Goal: Communication & Community: Answer question/provide support

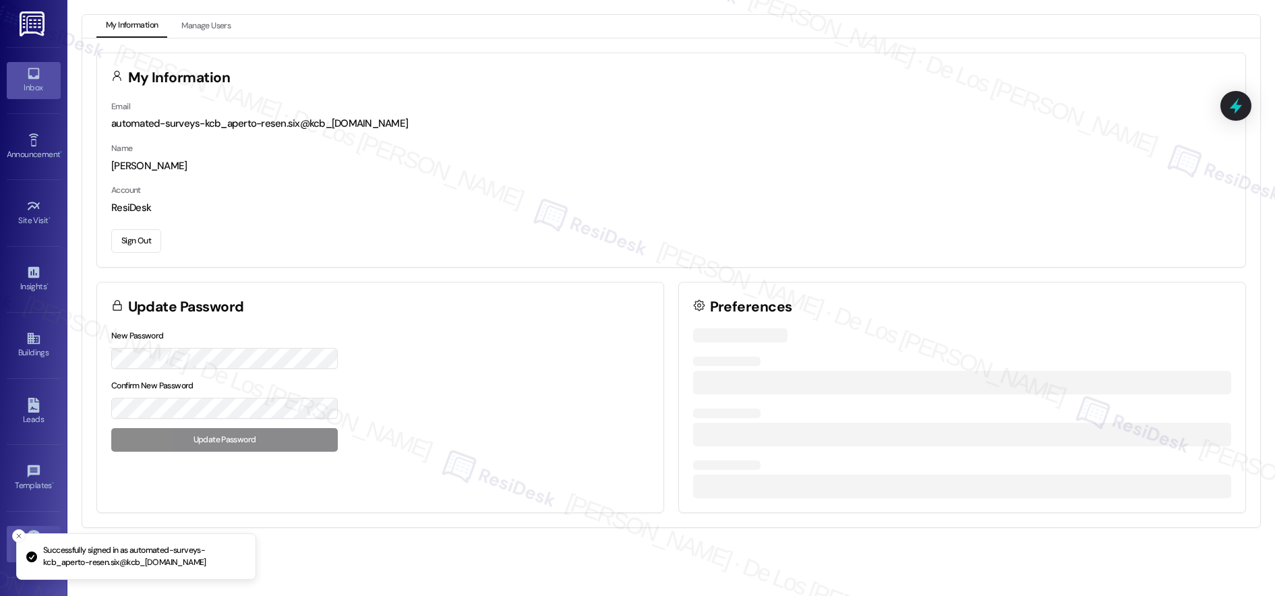
scroll to position [1, 0]
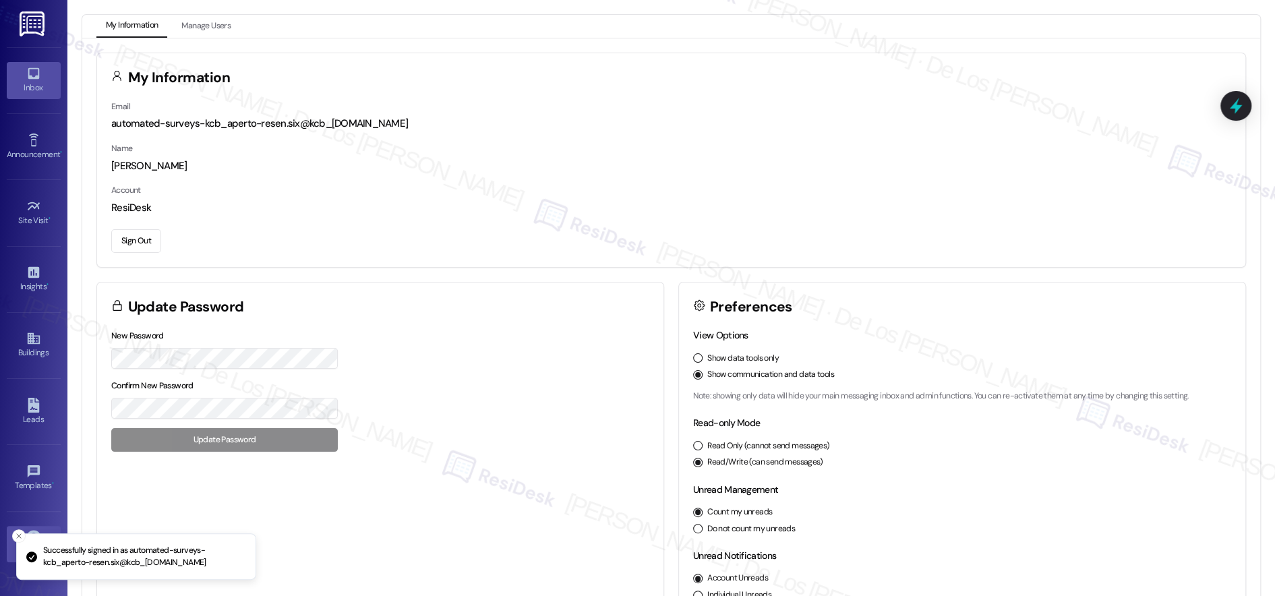
click at [37, 86] on div "Inbox" at bounding box center [33, 87] width 67 height 13
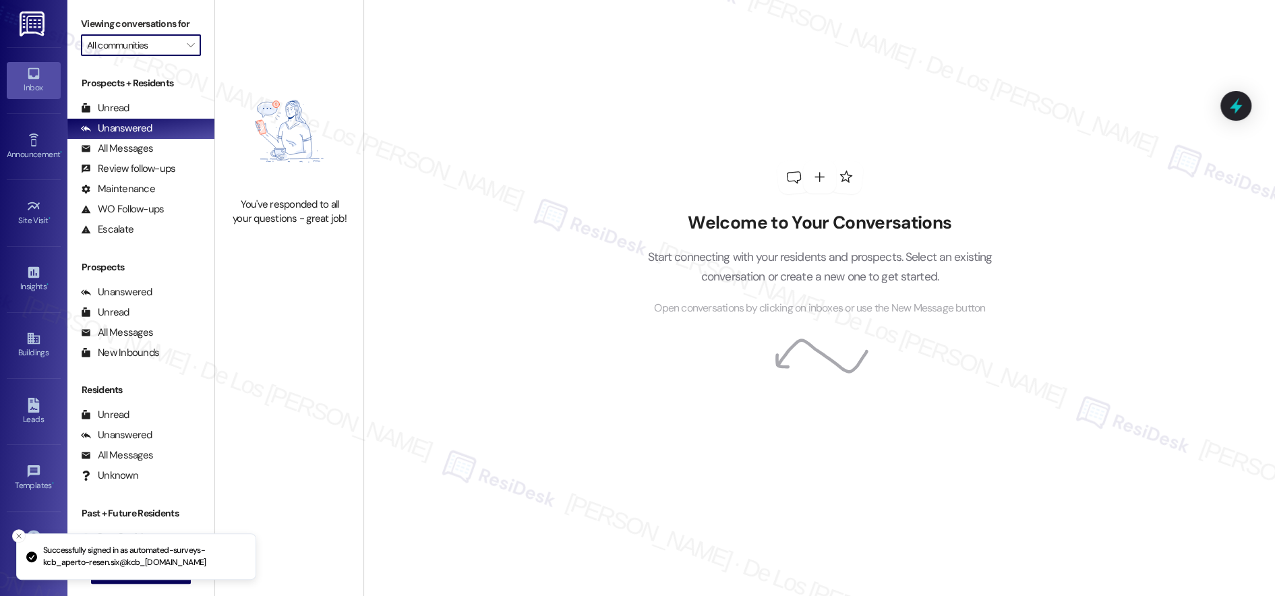
click at [162, 52] on input "All communities" at bounding box center [133, 45] width 92 height 22
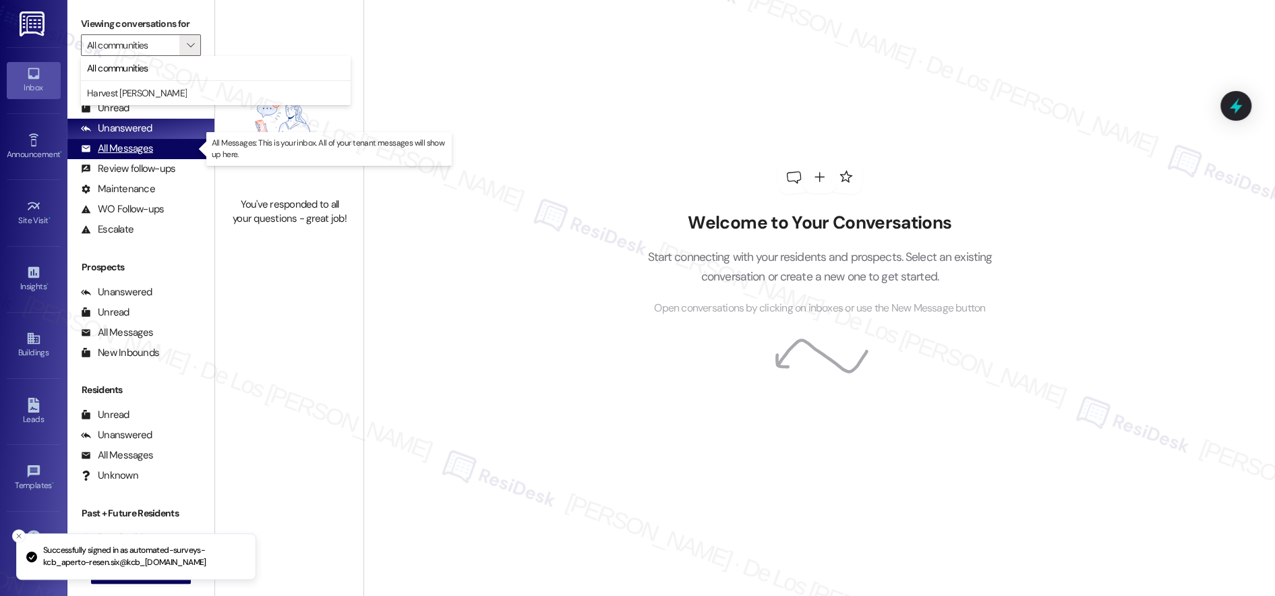
click at [152, 147] on div "All Messages (undefined)" at bounding box center [140, 149] width 147 height 20
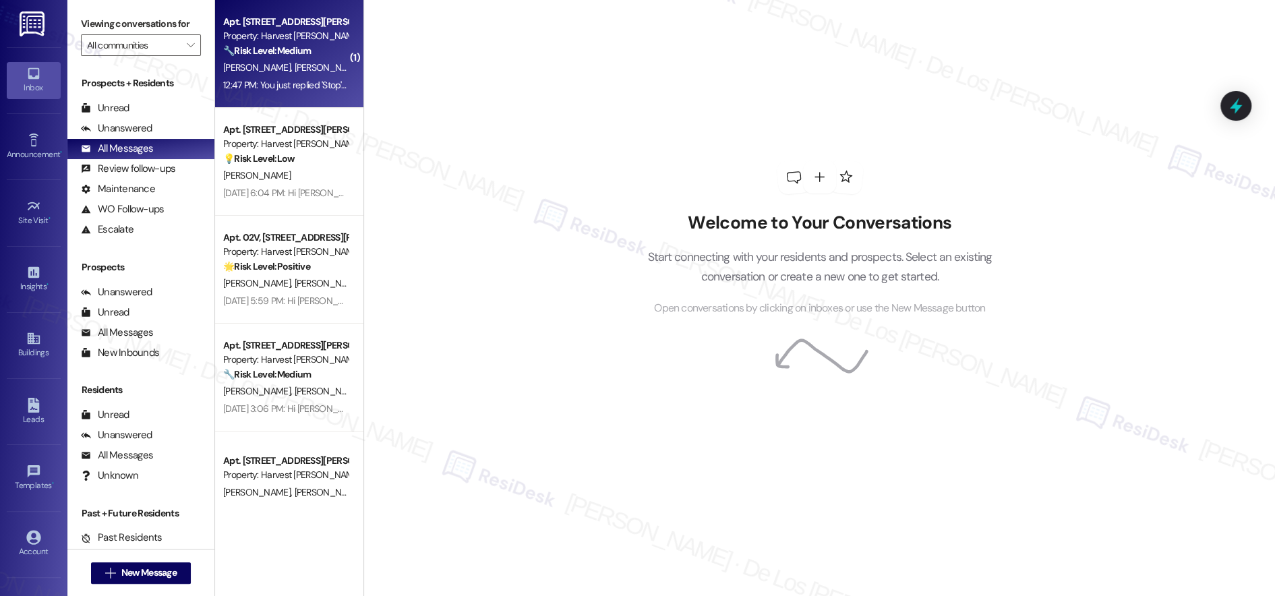
click at [302, 94] on div "Apt. 13T, [STREET_ADDRESS][PERSON_NAME] Property: Harvest [PERSON_NAME] 🔧 Risk …" at bounding box center [289, 54] width 148 height 108
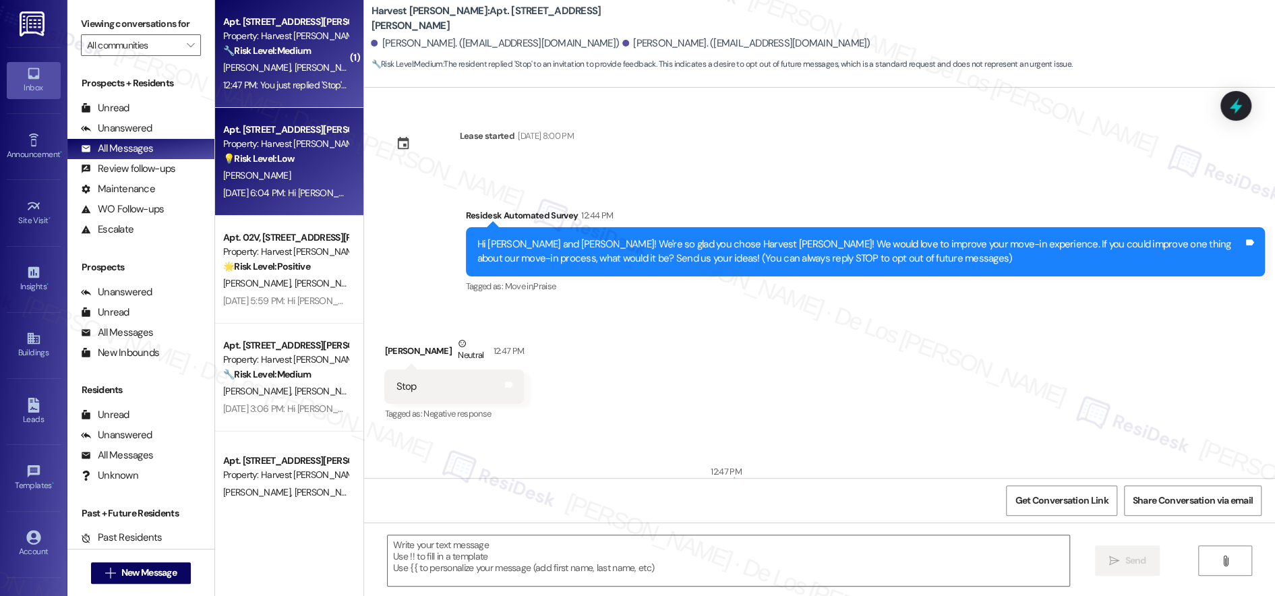
type textarea "Fetching suggested responses. Please feel free to read through the conversation…"
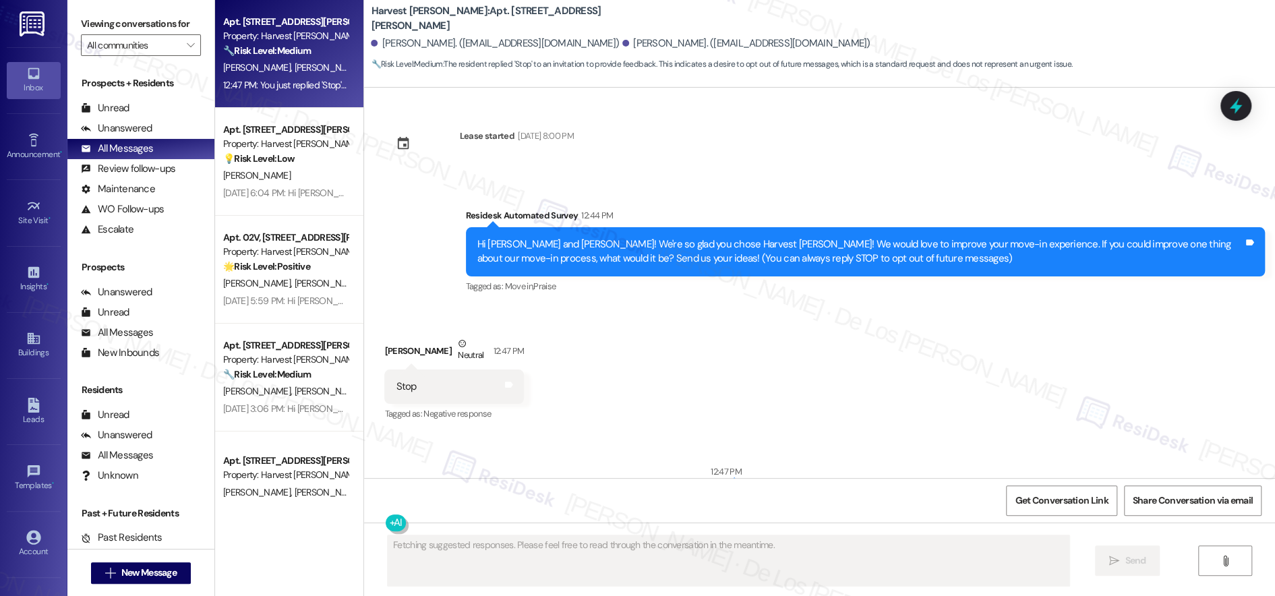
click at [272, 164] on strong "💡 Risk Level: Low" at bounding box center [258, 158] width 71 height 12
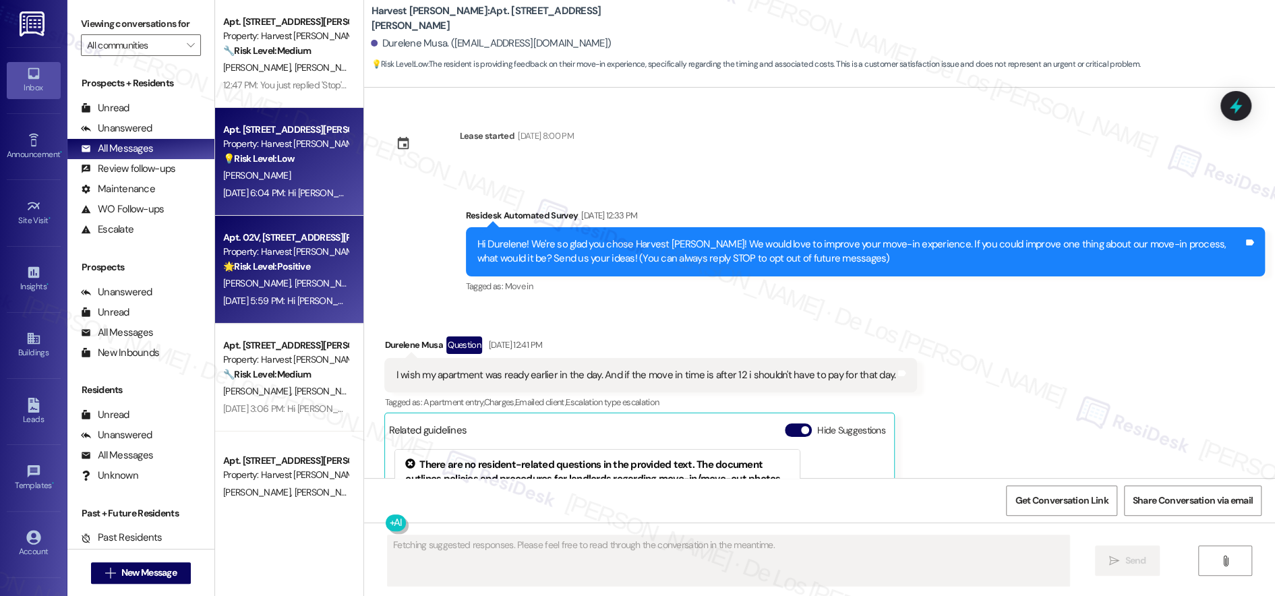
click at [307, 288] on div "[PERSON_NAME] [PERSON_NAME]" at bounding box center [285, 283] width 127 height 17
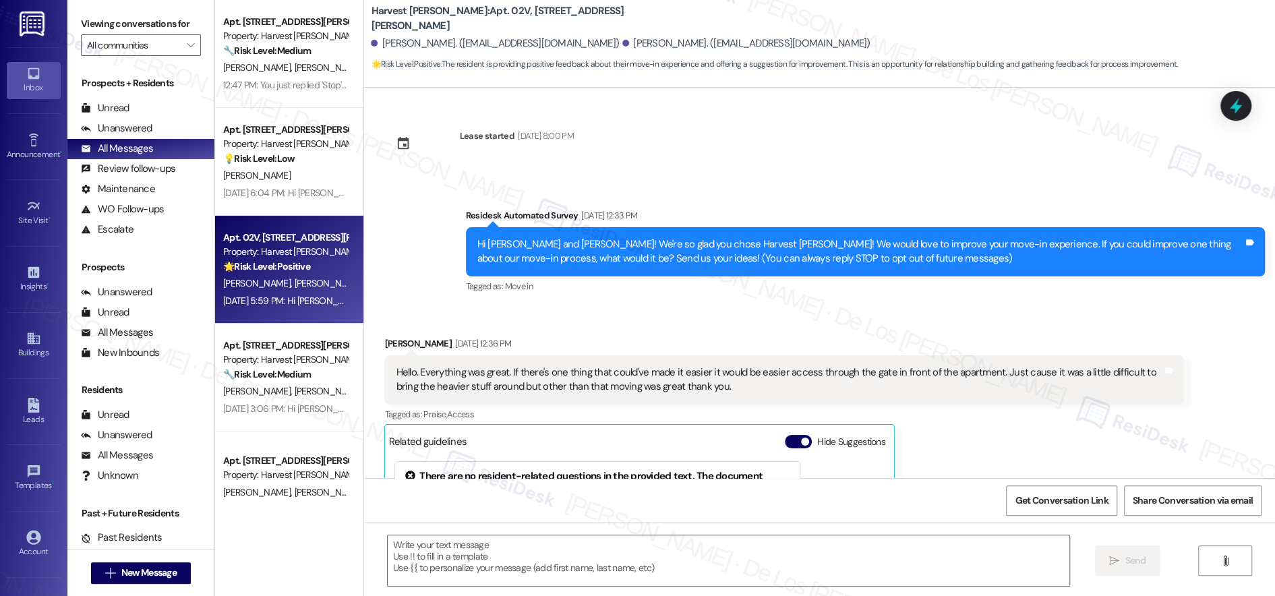
scroll to position [343, 0]
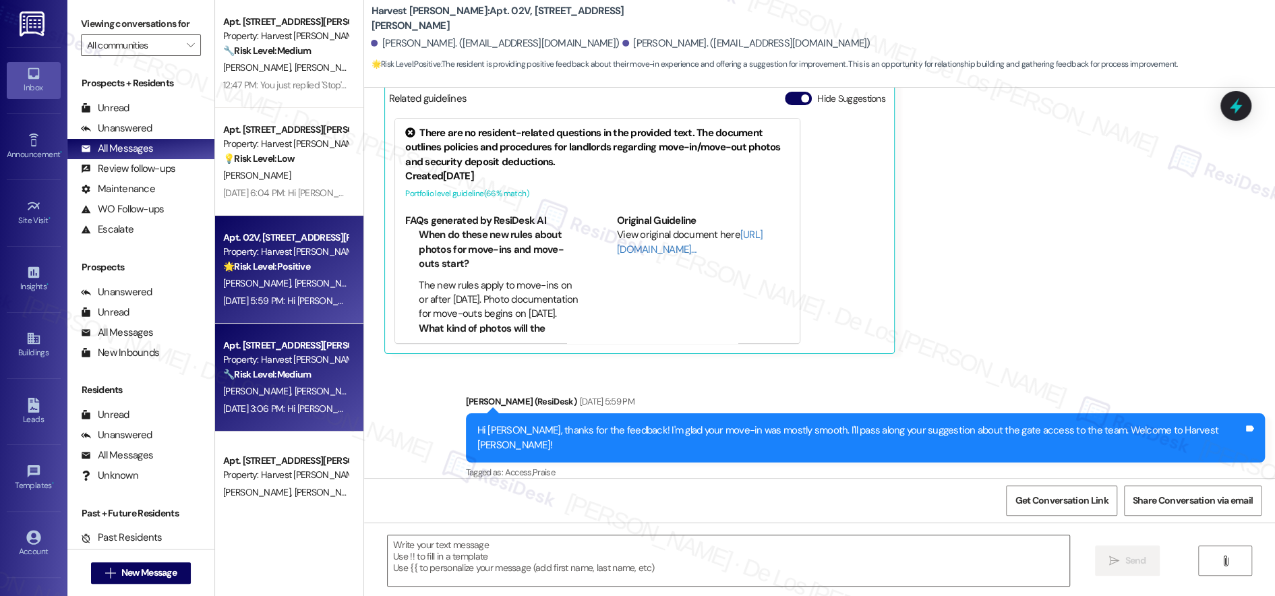
click at [315, 349] on div "Apt. [STREET_ADDRESS][PERSON_NAME]" at bounding box center [285, 345] width 125 height 14
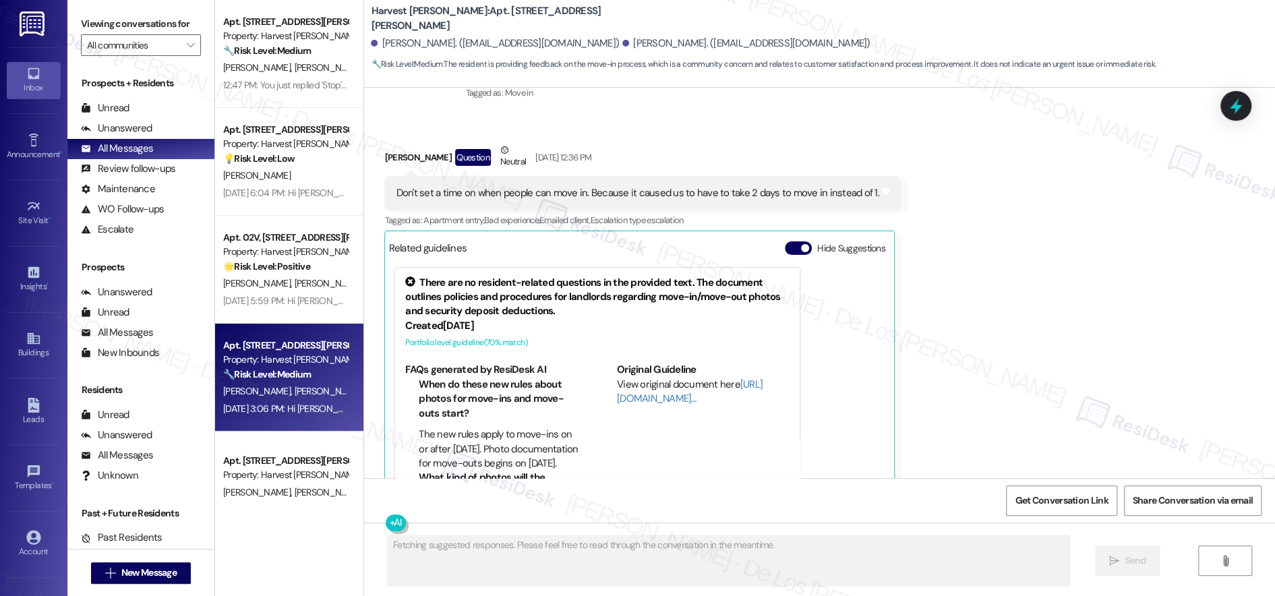
scroll to position [0, 0]
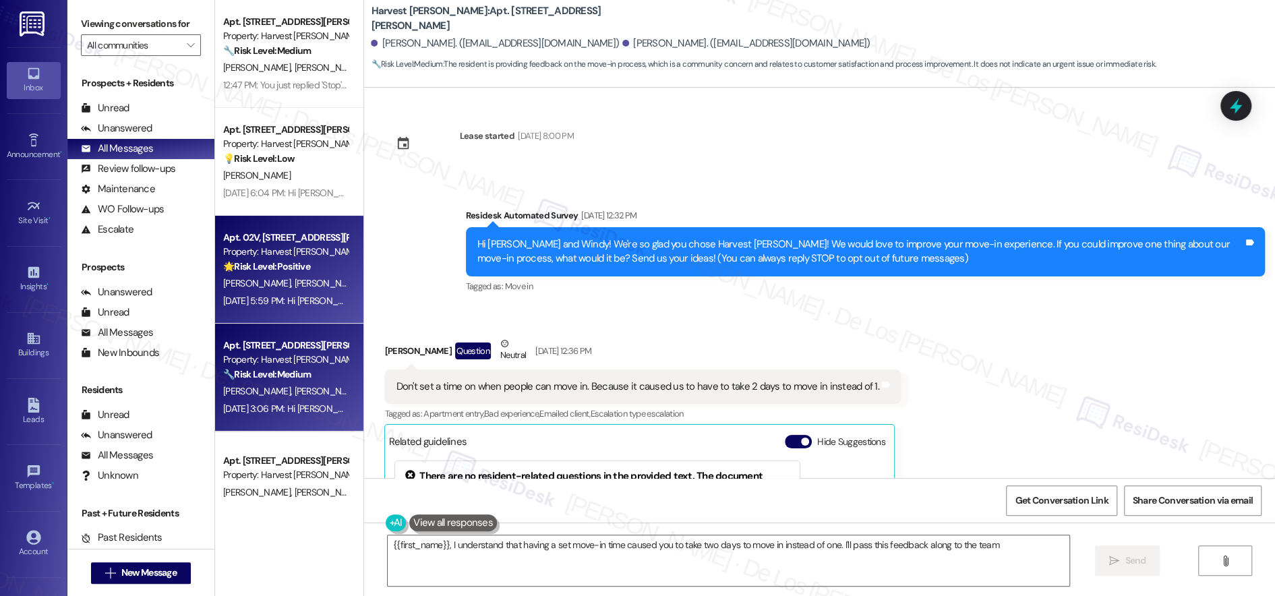
type textarea "{{first_name}}, I understand that having a set move-in time caused you to take …"
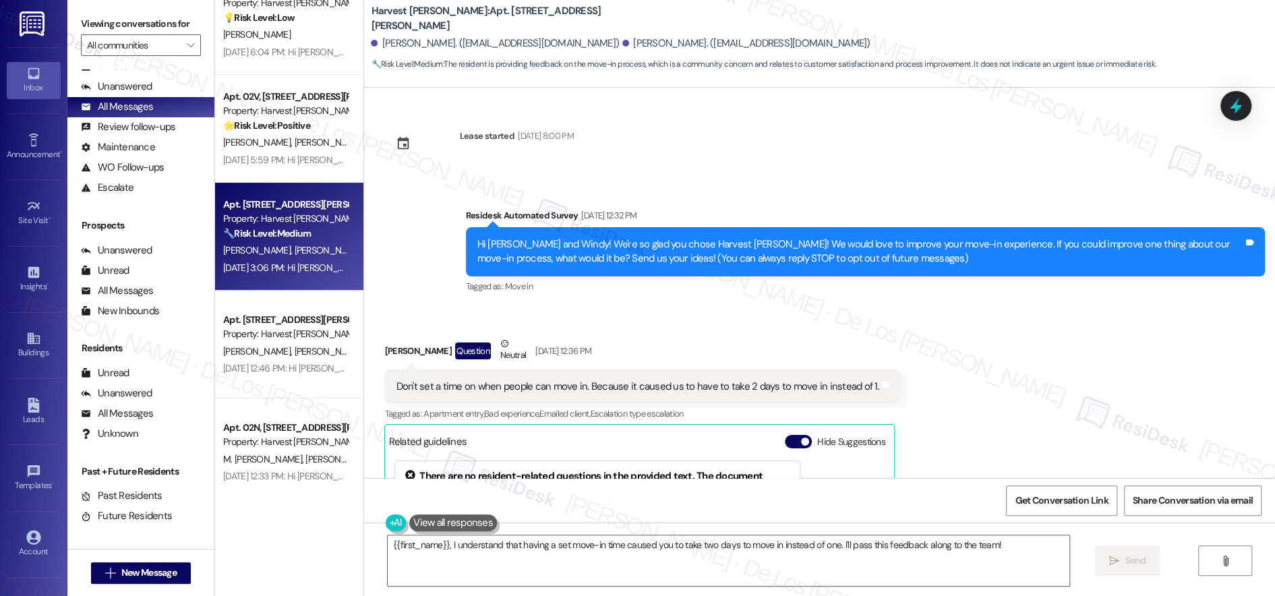
scroll to position [328, 0]
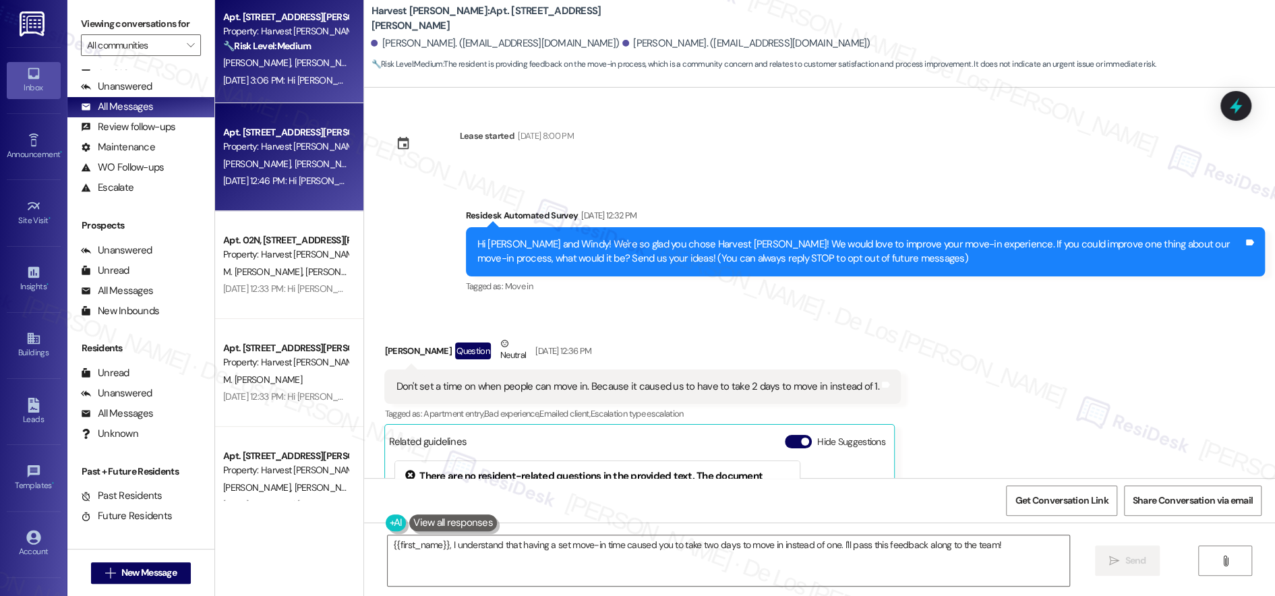
click at [286, 177] on div "[DATE] 12:46 PM: Hi [PERSON_NAME] and [PERSON_NAME]! We're so glad you chose Ha…" at bounding box center [849, 181] width 1253 height 12
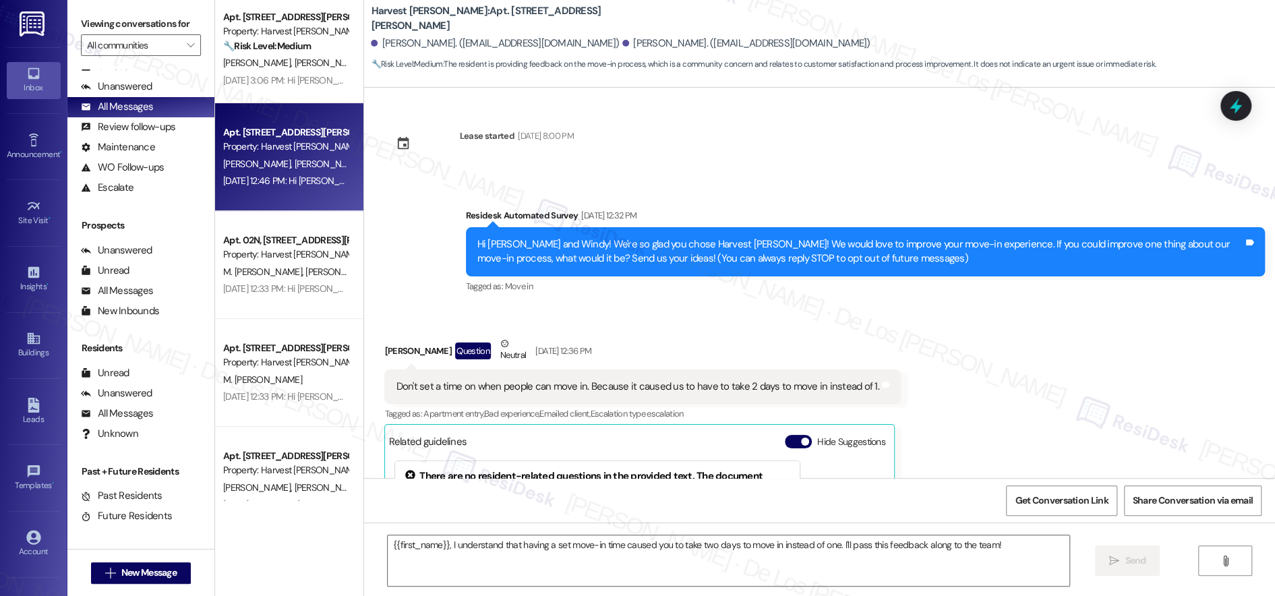
type textarea "Fetching suggested responses. Please feel free to read through the conversation…"
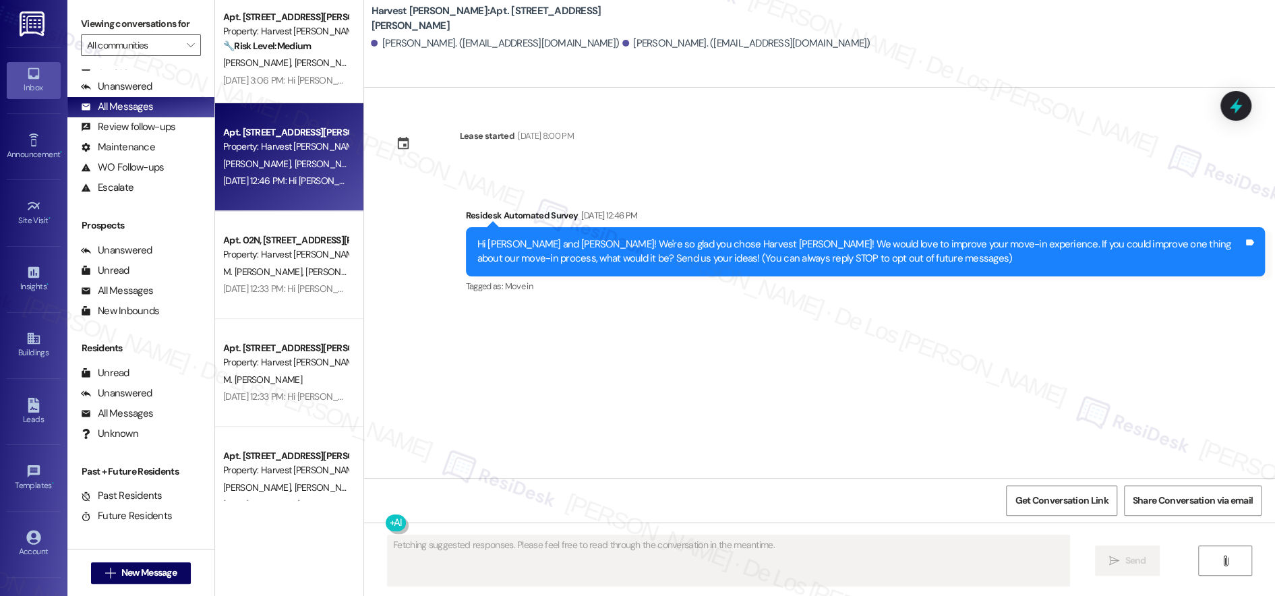
scroll to position [0, 0]
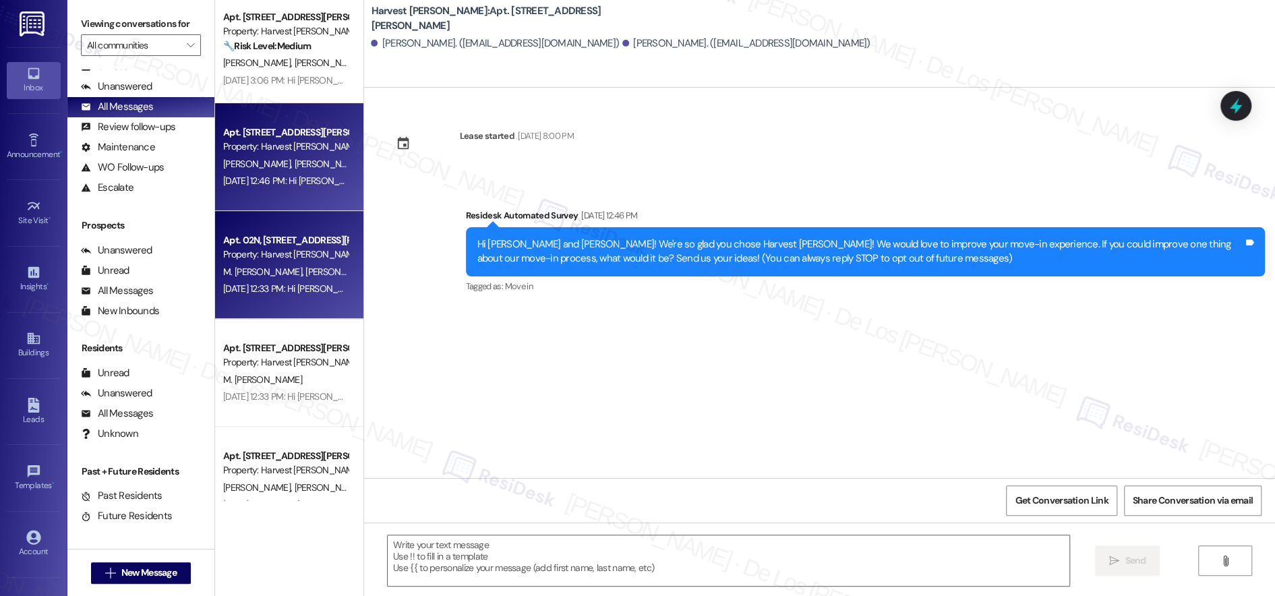
click at [269, 249] on div "Property: Harvest [PERSON_NAME]" at bounding box center [285, 254] width 125 height 14
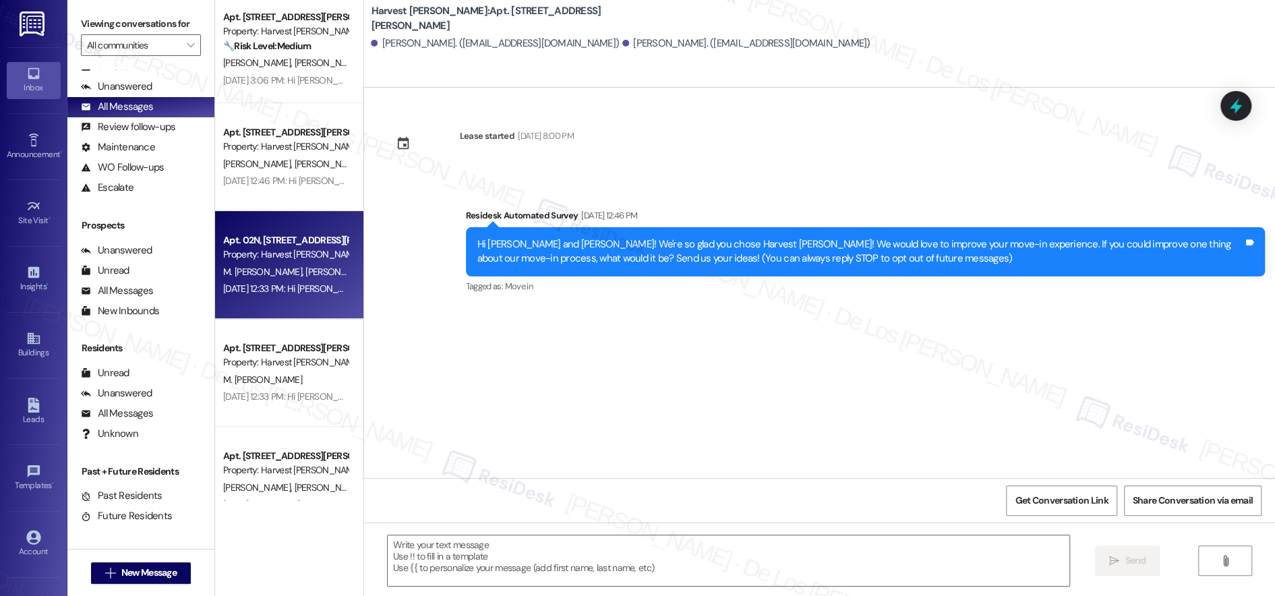
type textarea "Fetching suggested responses. Please feel free to read through the conversation…"
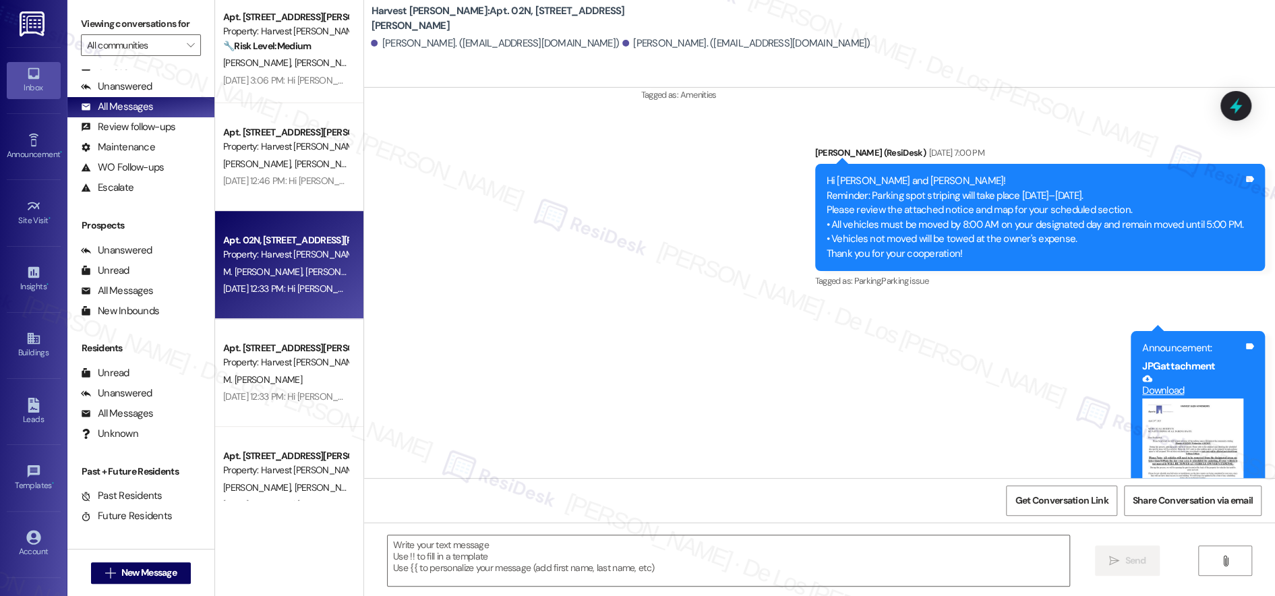
scroll to position [893, 0]
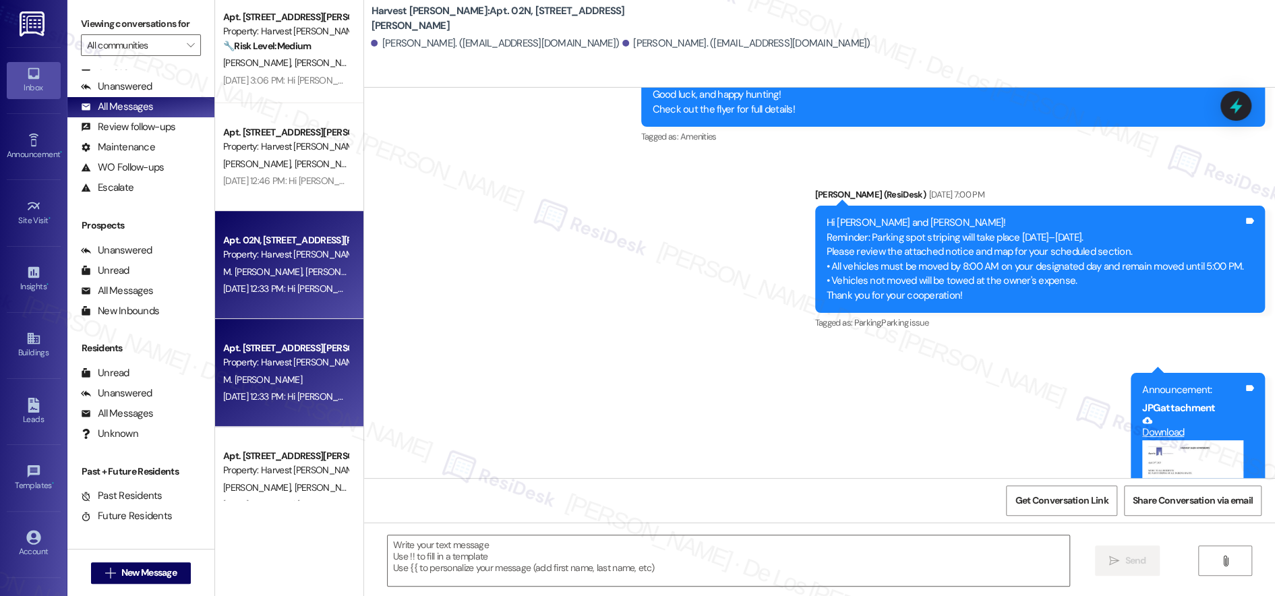
click at [272, 356] on div "Property: Harvest [PERSON_NAME]" at bounding box center [285, 362] width 125 height 14
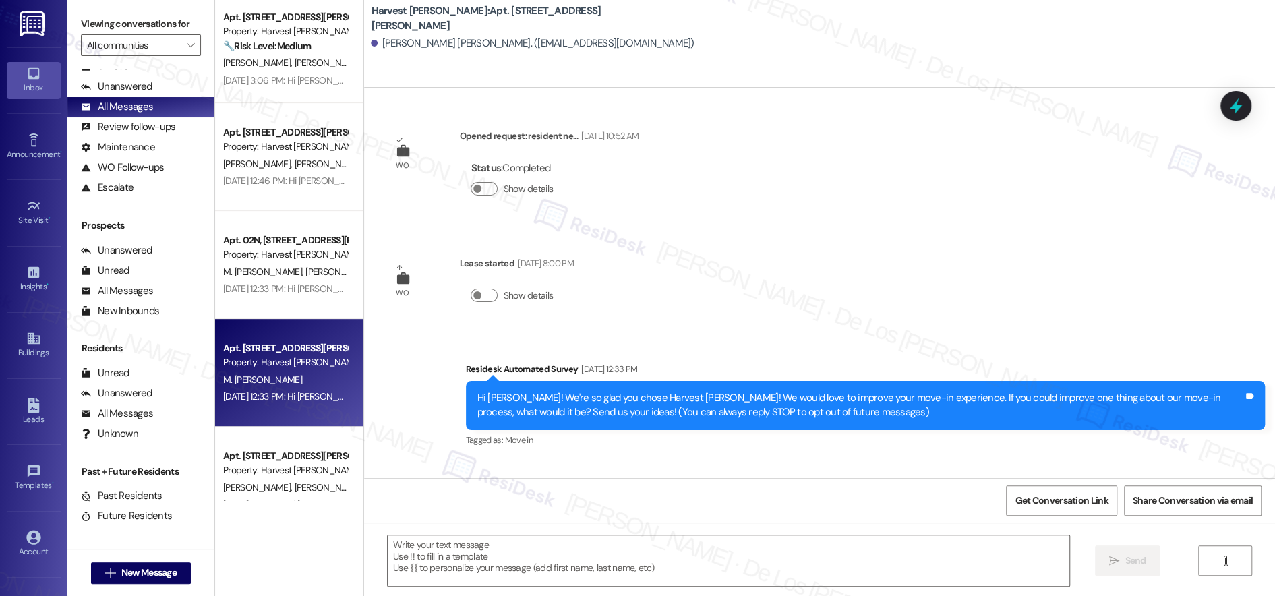
type textarea "Fetching suggested responses. Please feel free to read through the conversation…"
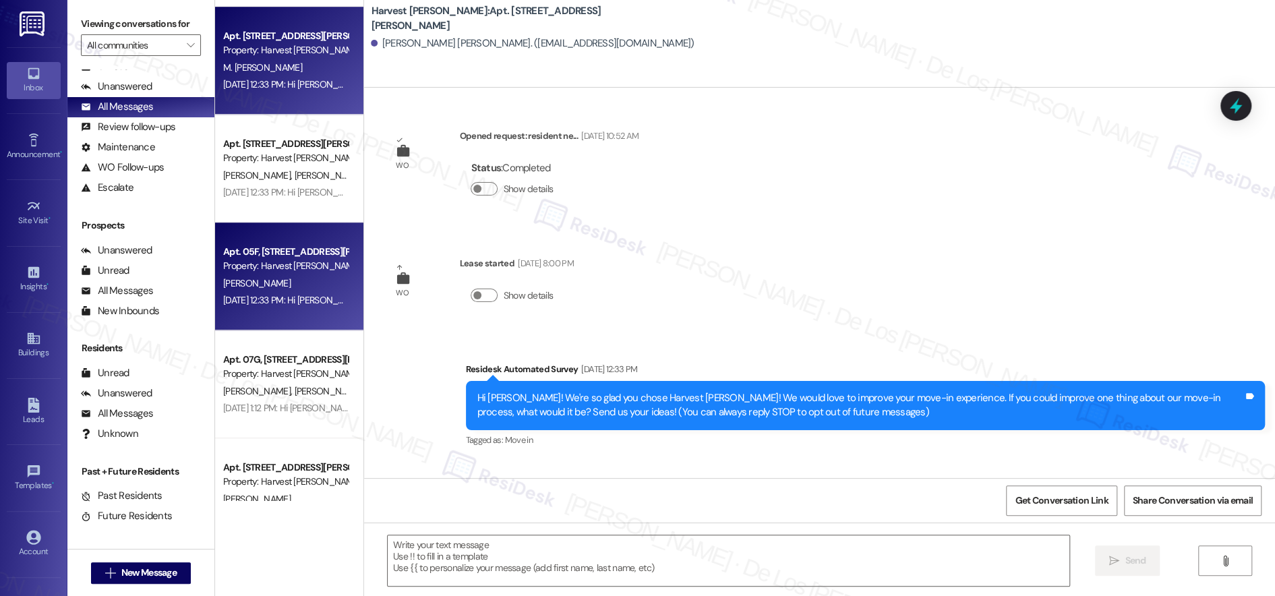
scroll to position [650, 0]
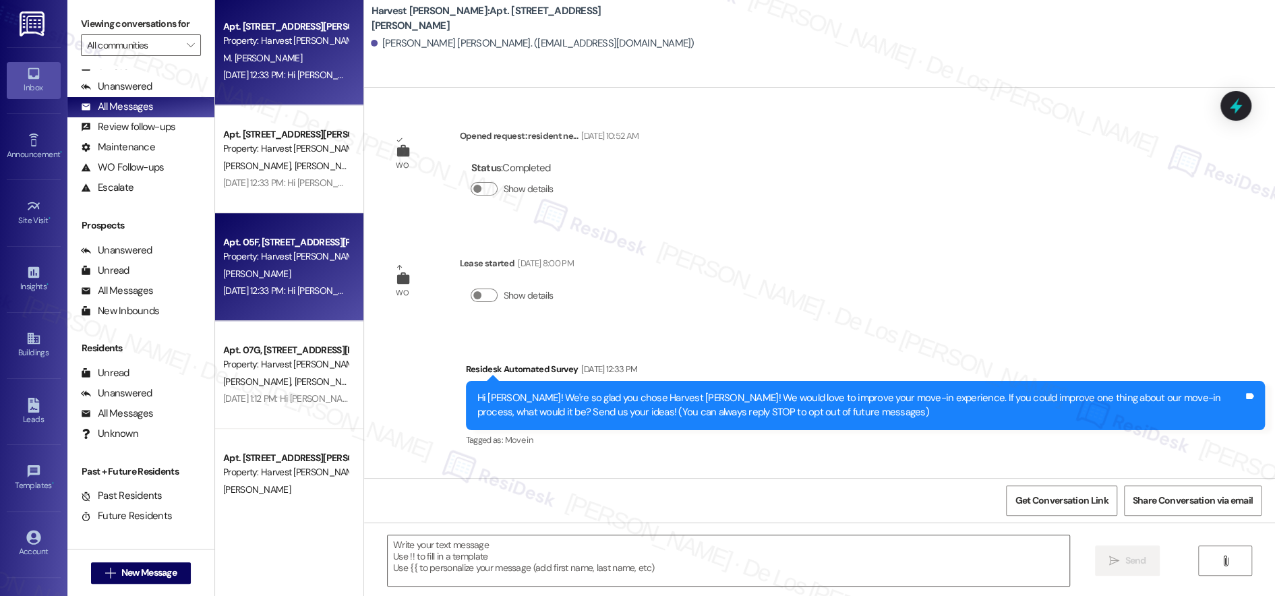
click at [259, 249] on div "Apt. 05F, [STREET_ADDRESS][PERSON_NAME] Property: [GEOGRAPHIC_DATA][PERSON_NAME]" at bounding box center [285, 250] width 127 height 32
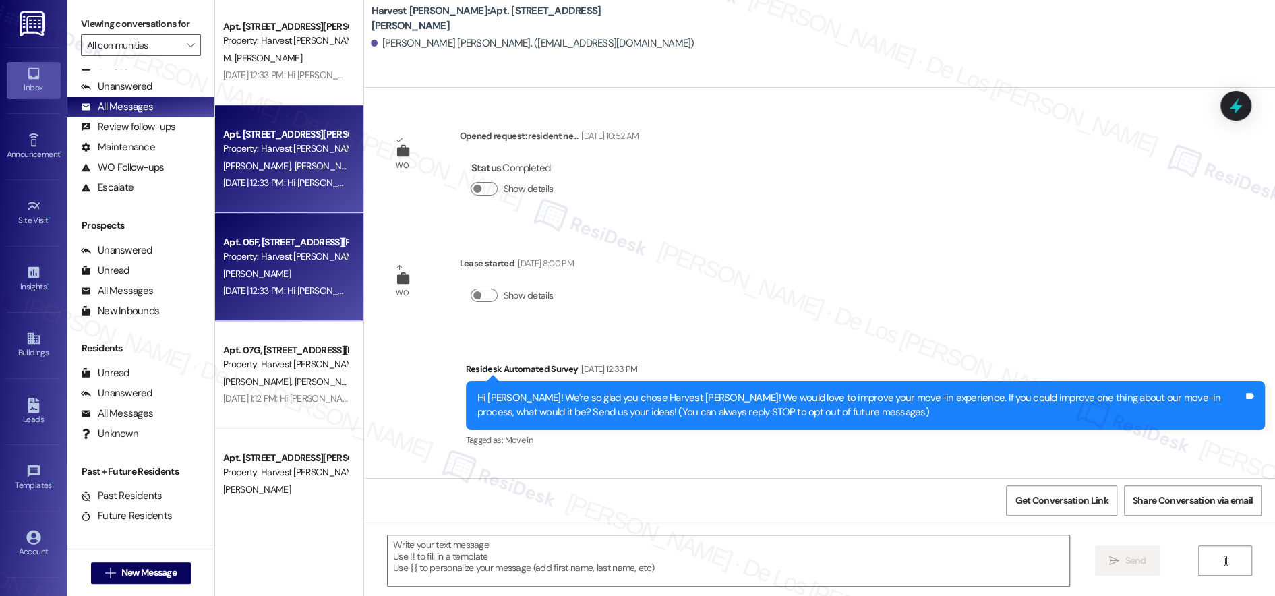
type textarea "Fetching suggested responses. Please feel free to read through the conversation…"
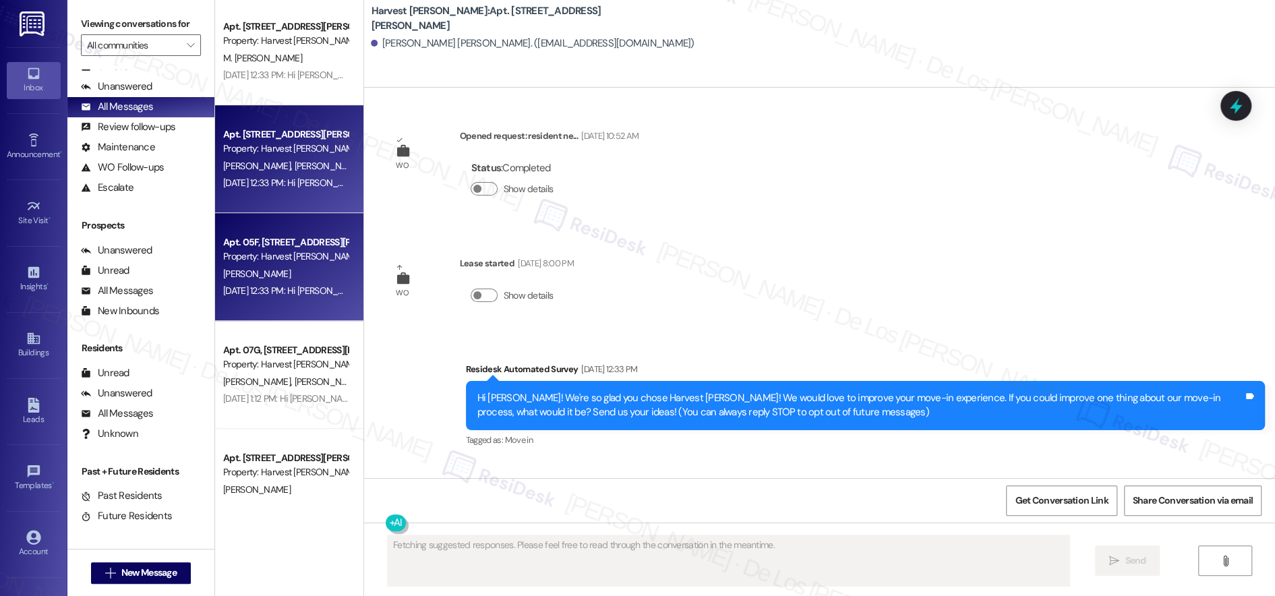
click at [299, 174] on div "[PERSON_NAME] [PERSON_NAME]" at bounding box center [285, 166] width 127 height 17
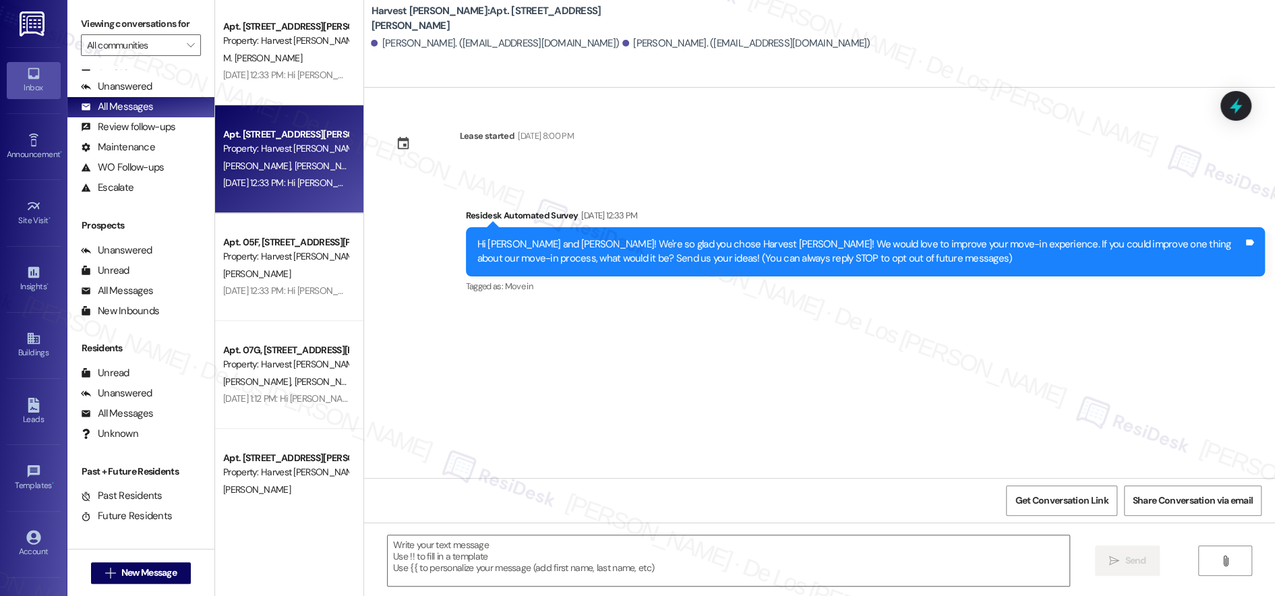
type textarea "Fetching suggested responses. Please feel free to read through the conversation…"
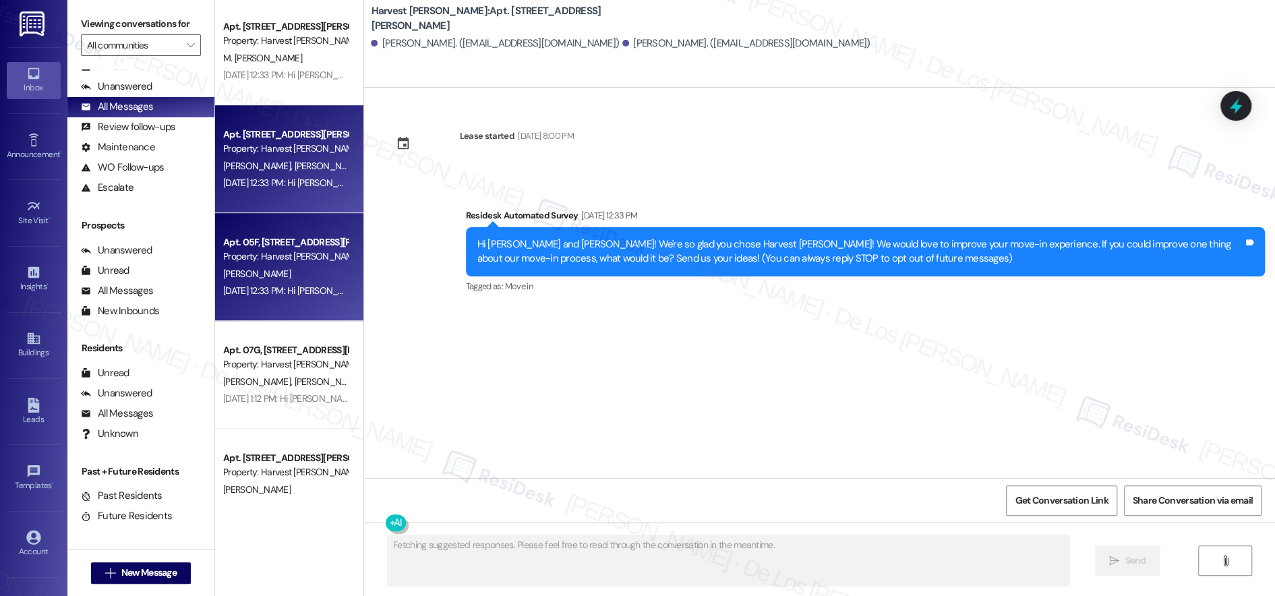
click at [285, 257] on div "Property: Harvest [PERSON_NAME]" at bounding box center [285, 256] width 125 height 14
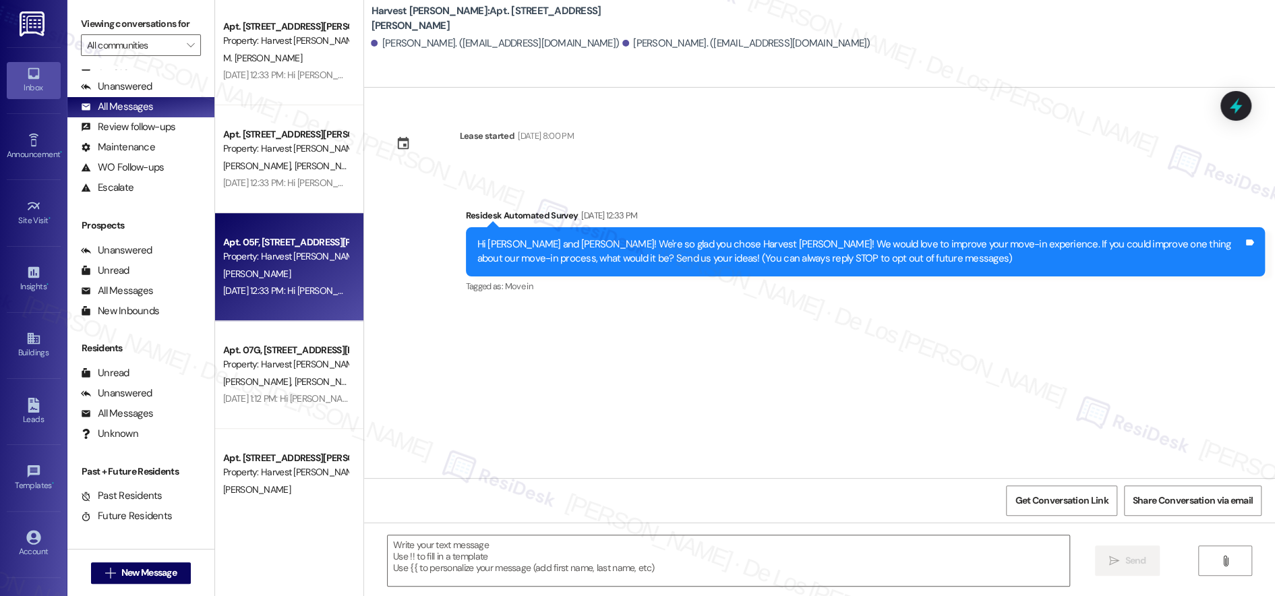
type textarea "Fetching suggested responses. Please feel free to read through the conversation…"
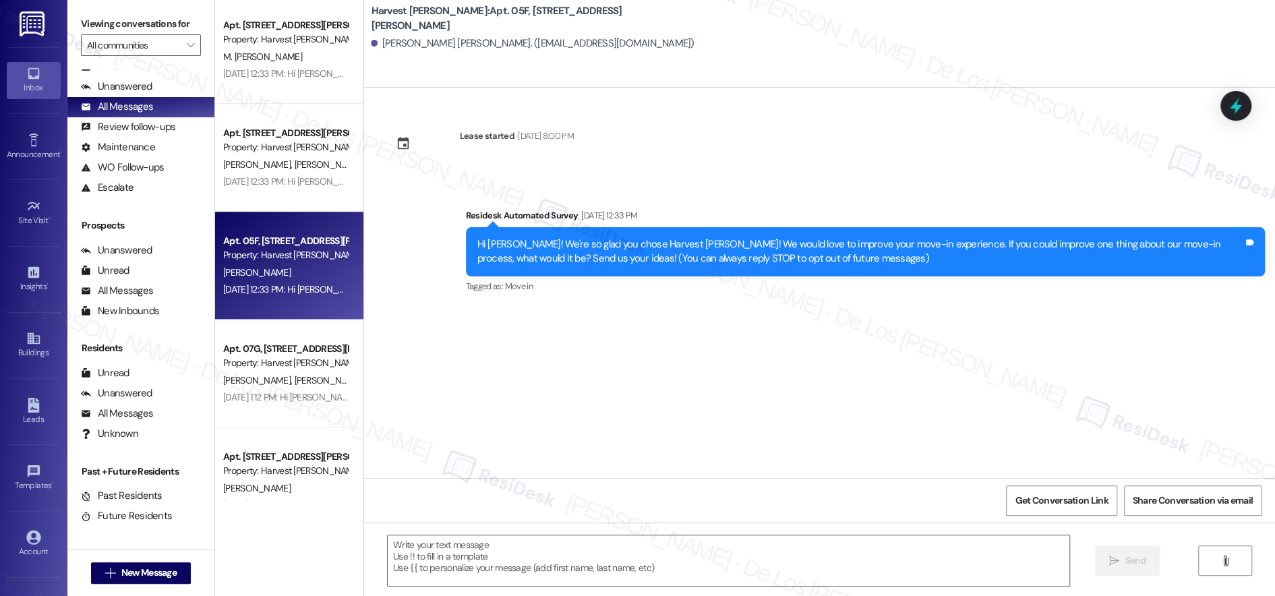
scroll to position [653, 0]
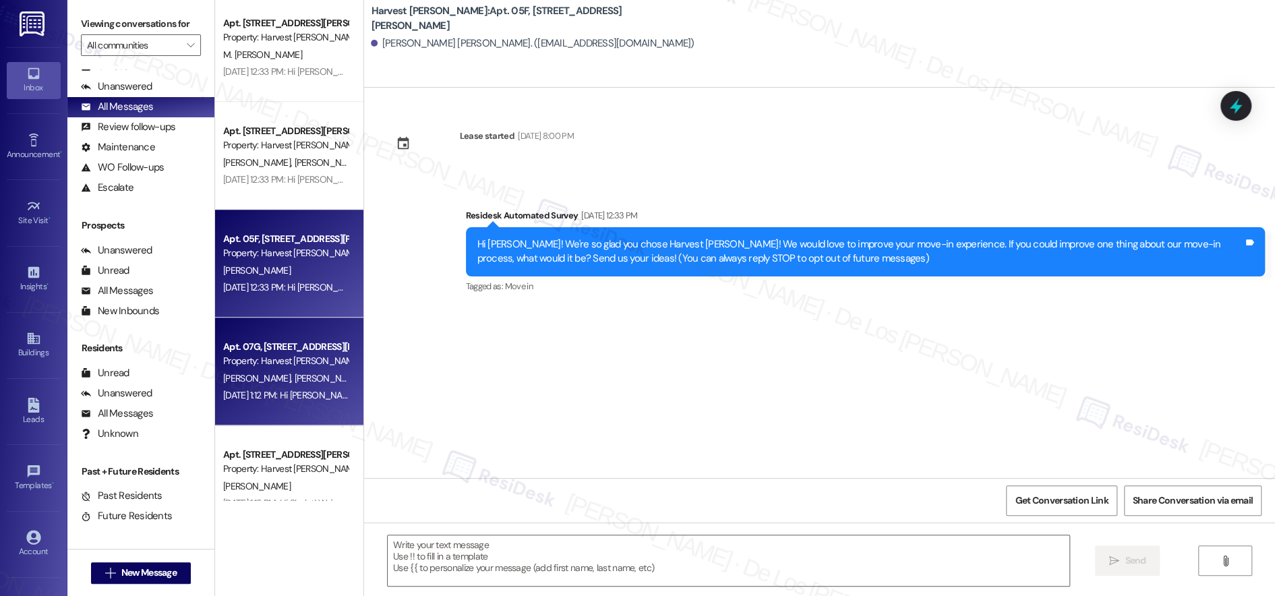
click at [295, 372] on span "[PERSON_NAME]" at bounding box center [328, 378] width 67 height 12
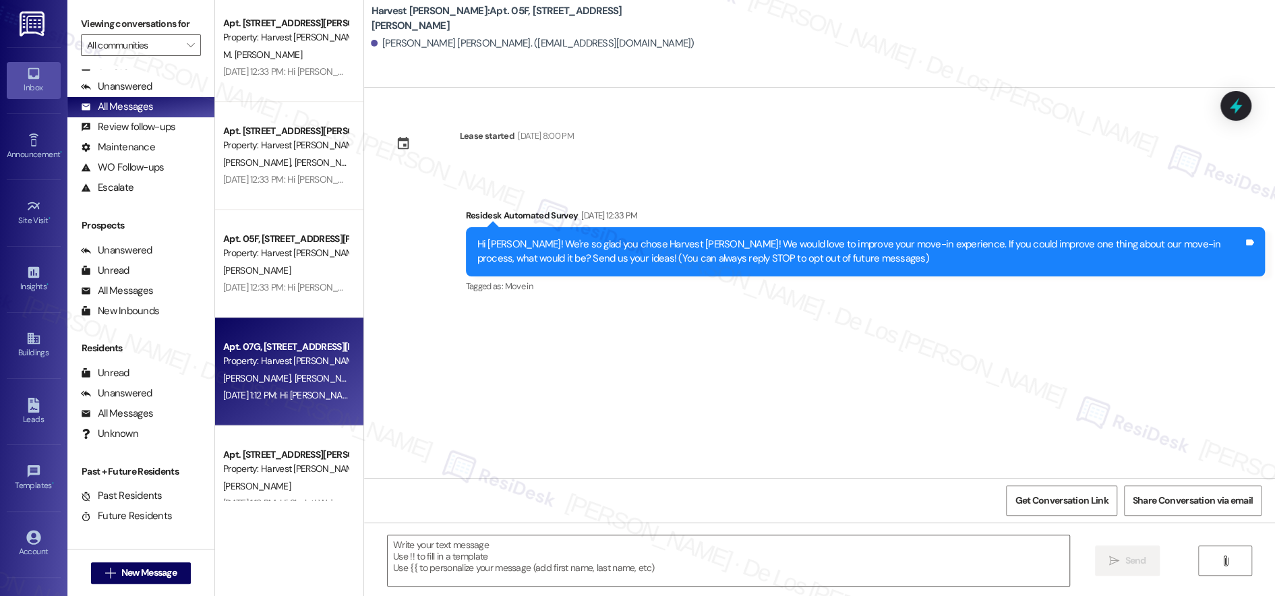
type textarea "Fetching suggested responses. Please feel free to read through the conversation…"
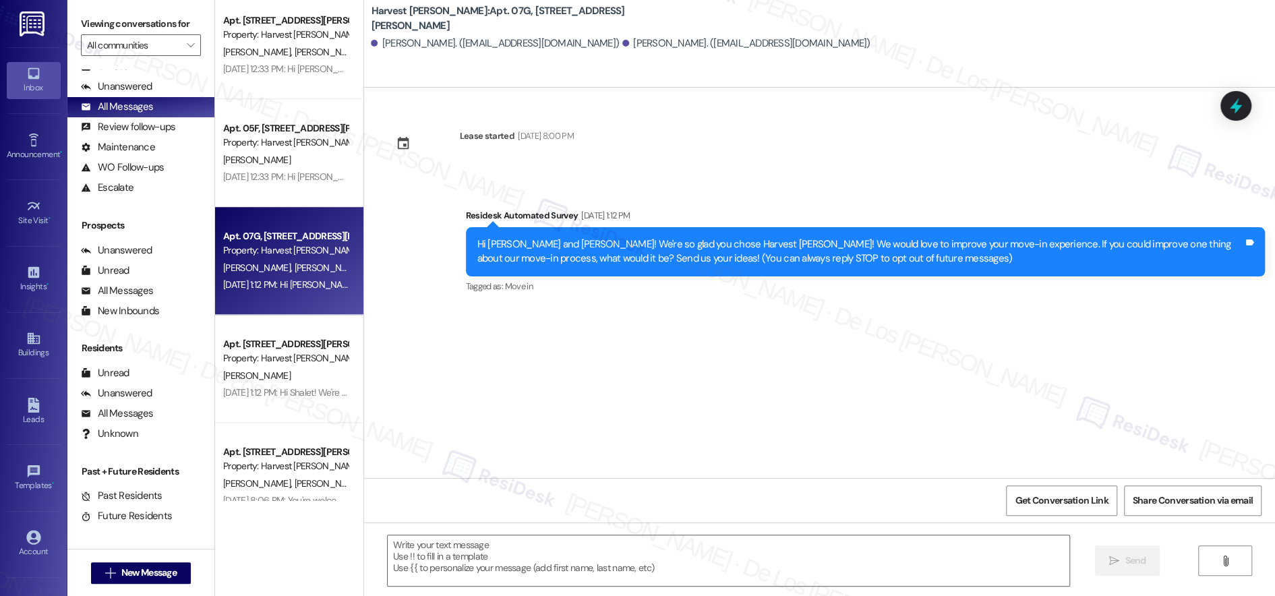
scroll to position [801, 0]
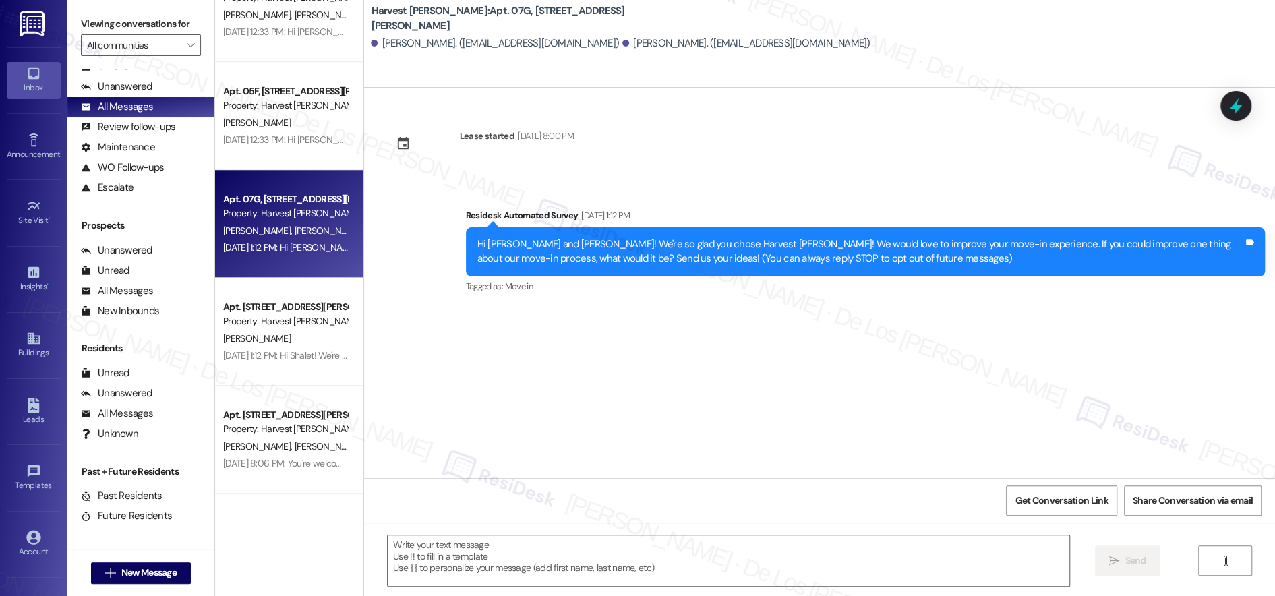
click at [273, 335] on div "[PERSON_NAME]" at bounding box center [285, 338] width 127 height 17
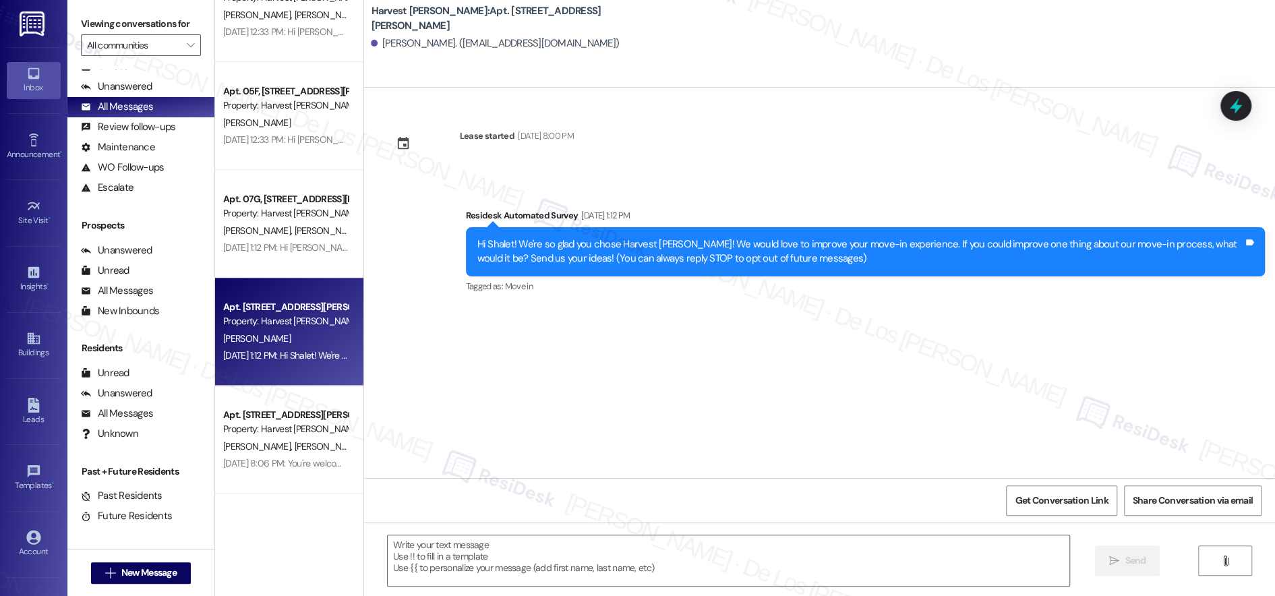
type textarea "Fetching suggested responses. Please feel free to read through the conversation…"
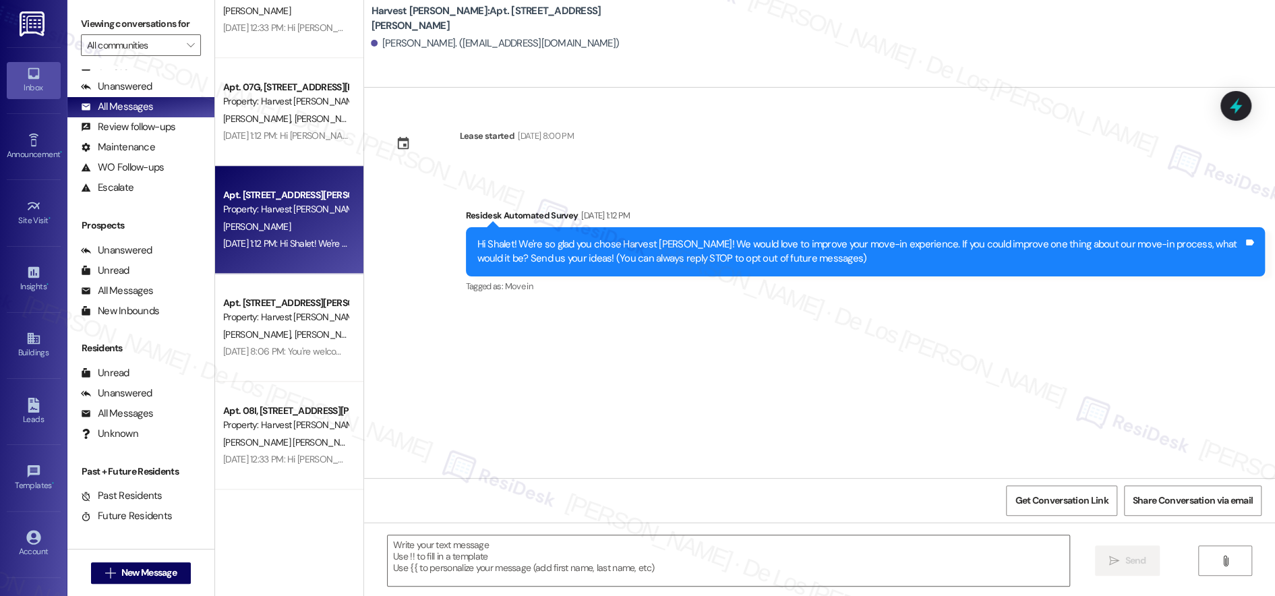
scroll to position [928, 0]
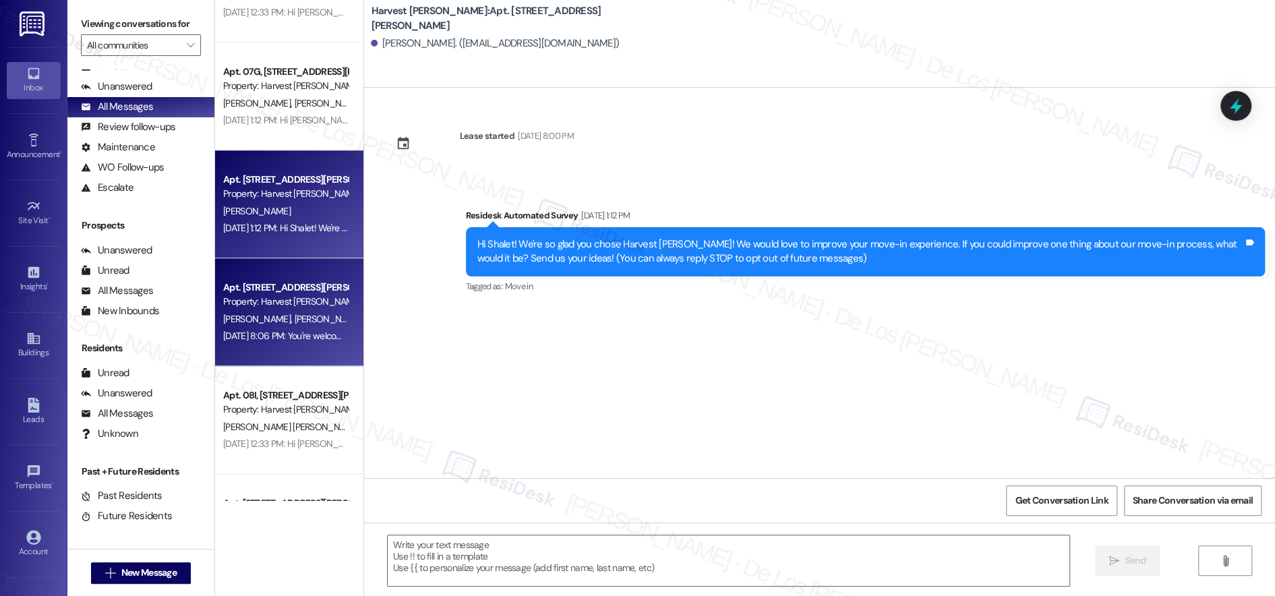
click at [299, 322] on div "[PERSON_NAME] [PERSON_NAME]" at bounding box center [285, 319] width 127 height 17
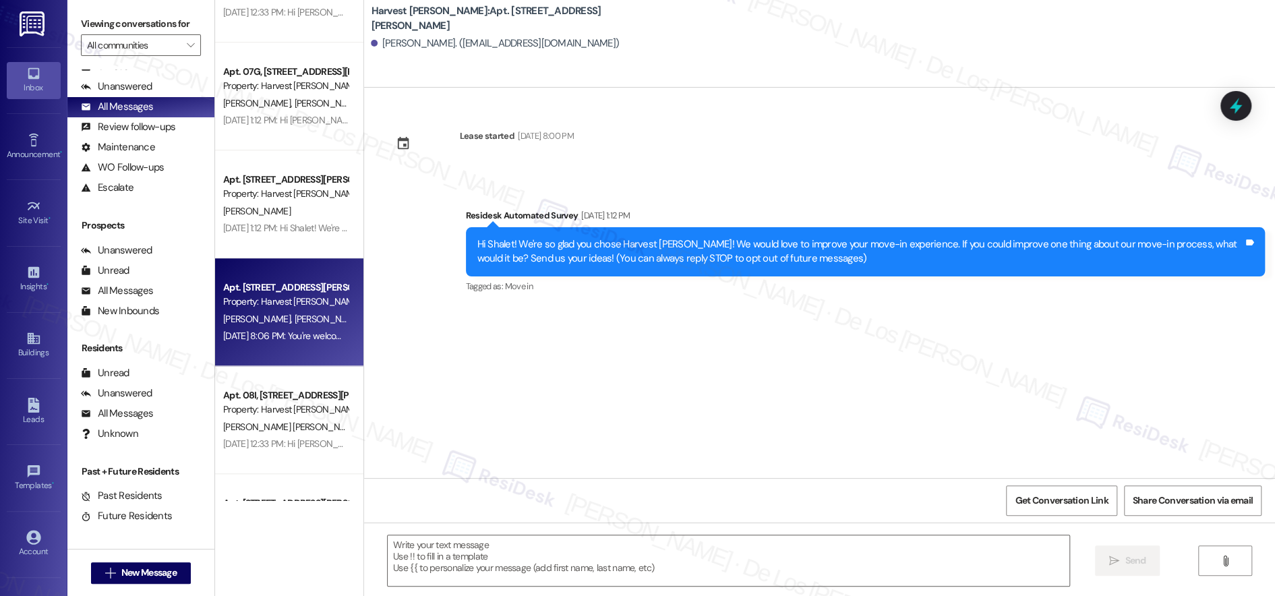
type textarea "Fetching suggested responses. Please feel free to read through the conversation…"
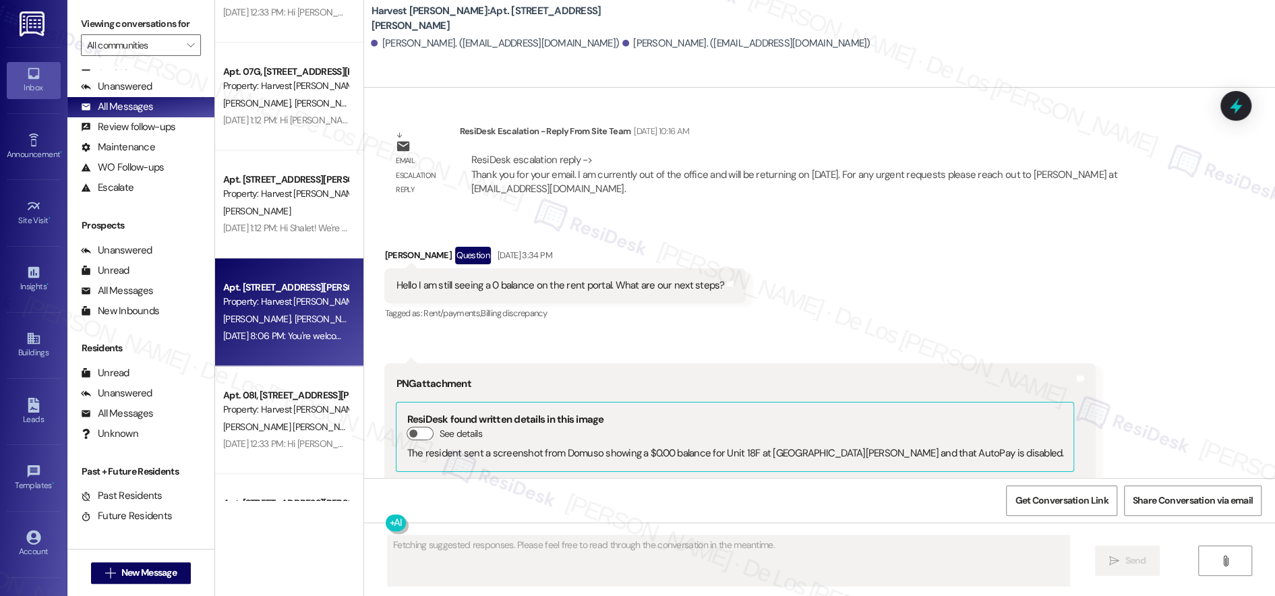
scroll to position [11400, 0]
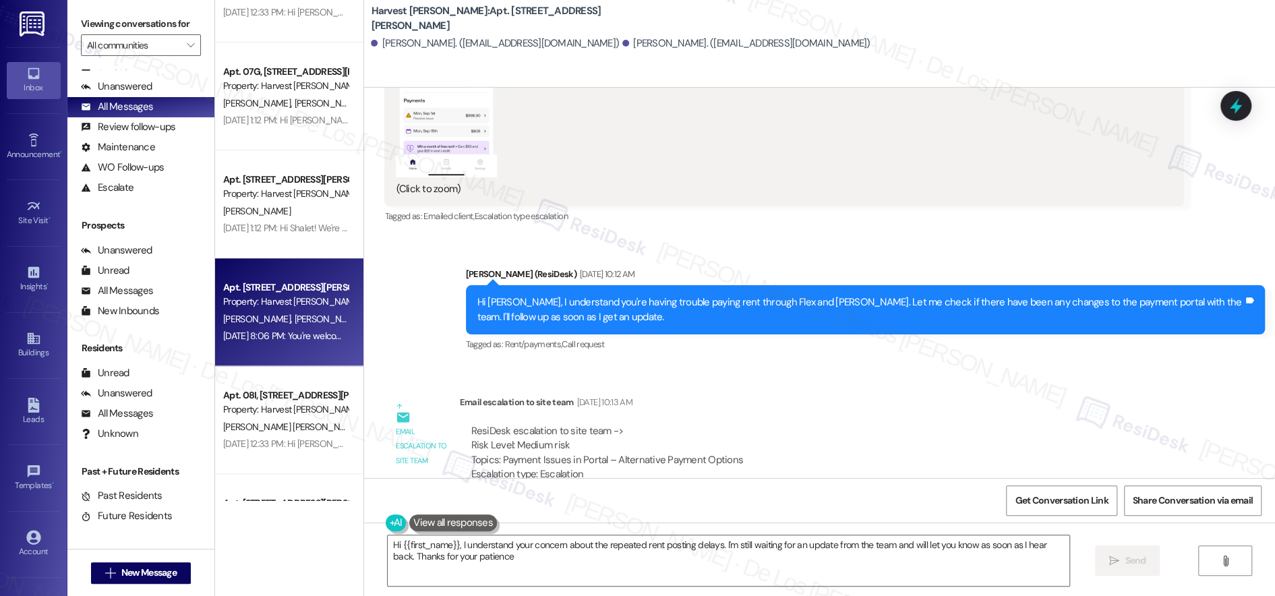
type textarea "Hi {{first_name}}, I understand your concern about the repeated rent posting de…"
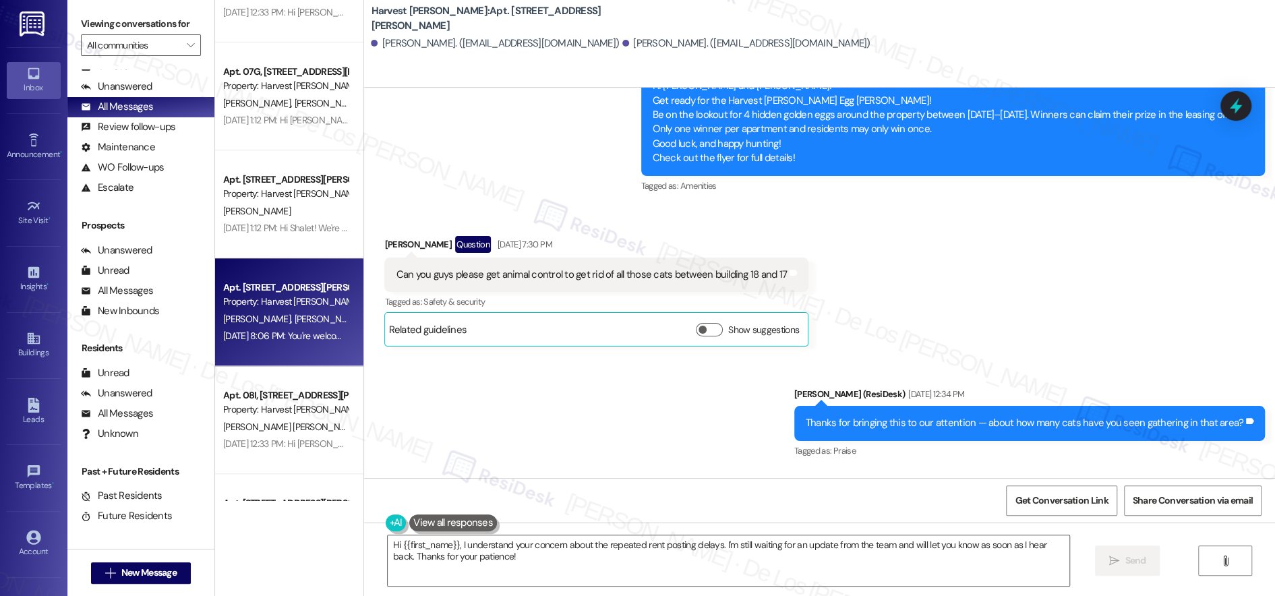
scroll to position [2186, 0]
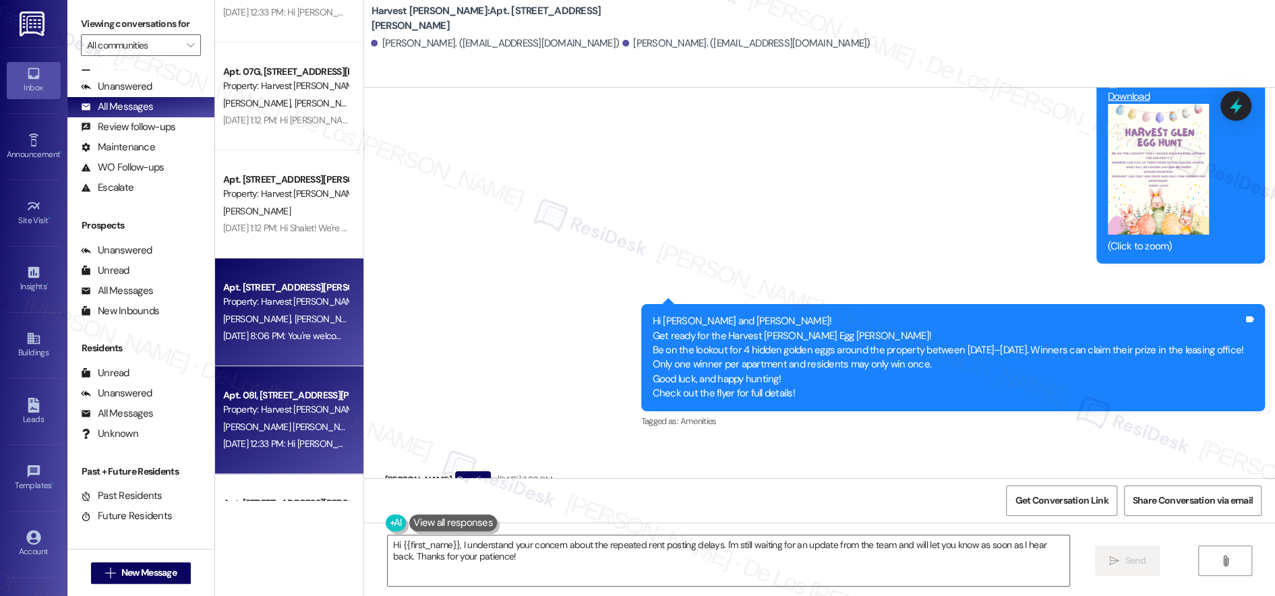
click at [241, 419] on div "[PERSON_NAME] [PERSON_NAME] [PERSON_NAME]" at bounding box center [285, 427] width 127 height 17
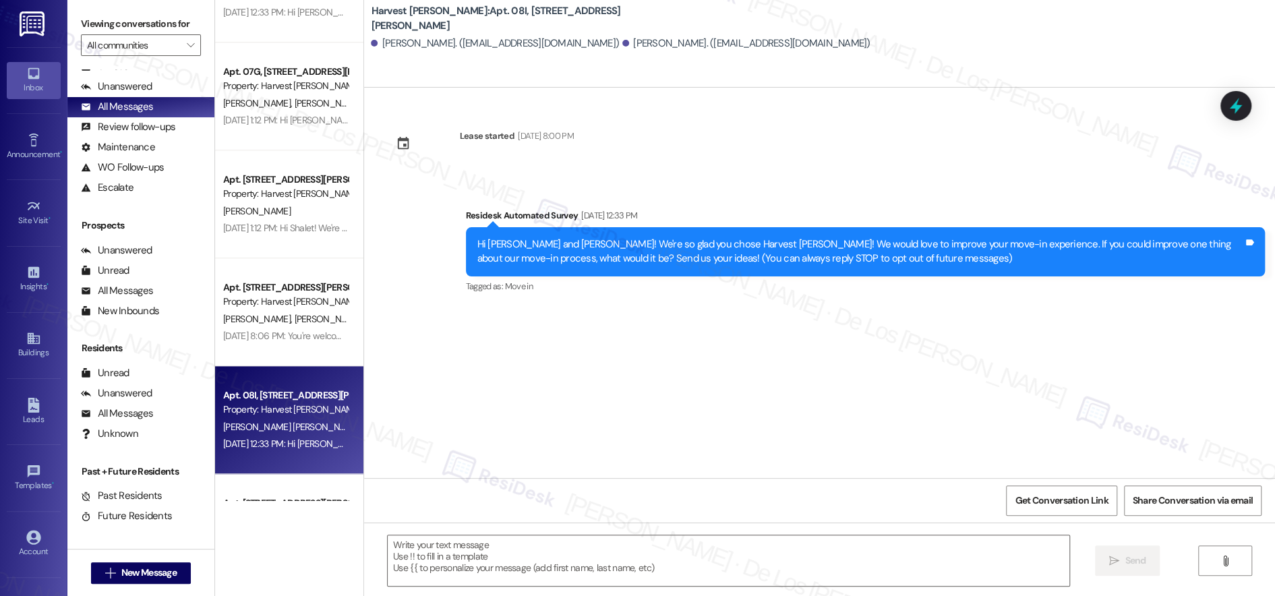
type textarea "Fetching suggested responses. Please feel free to read through the conversation…"
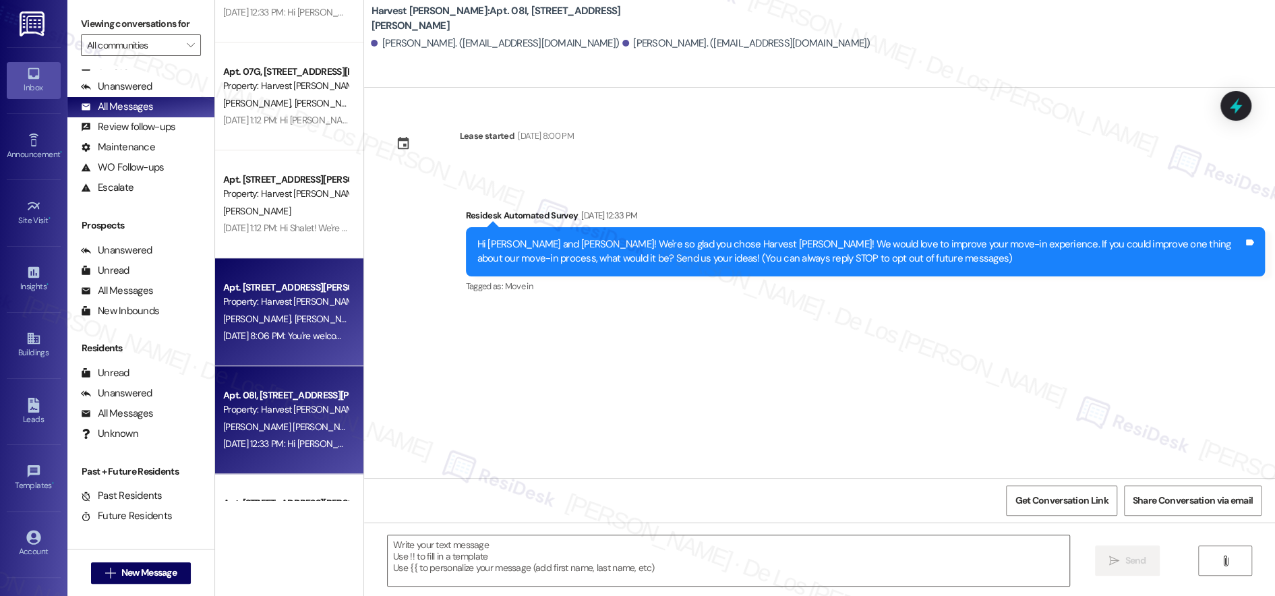
scroll to position [1229, 0]
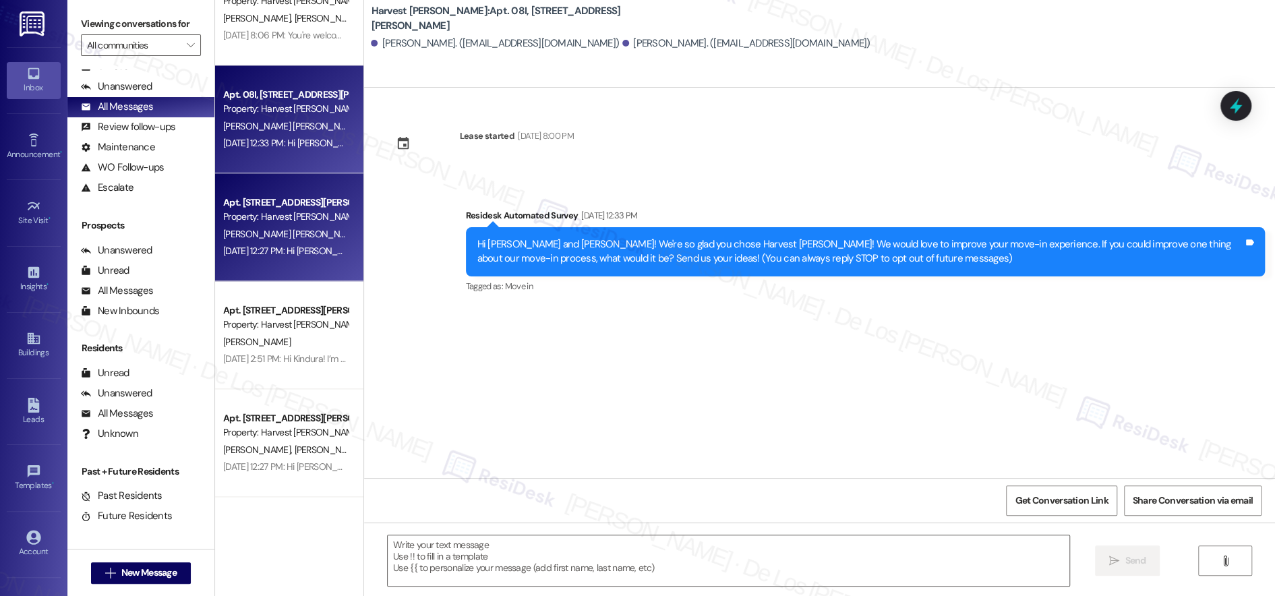
click at [300, 252] on div "[DATE] 12:27 PM: Hi [PERSON_NAME], [PERSON_NAME] and [PERSON_NAME]! We're so gl…" at bounding box center [884, 251] width 1322 height 12
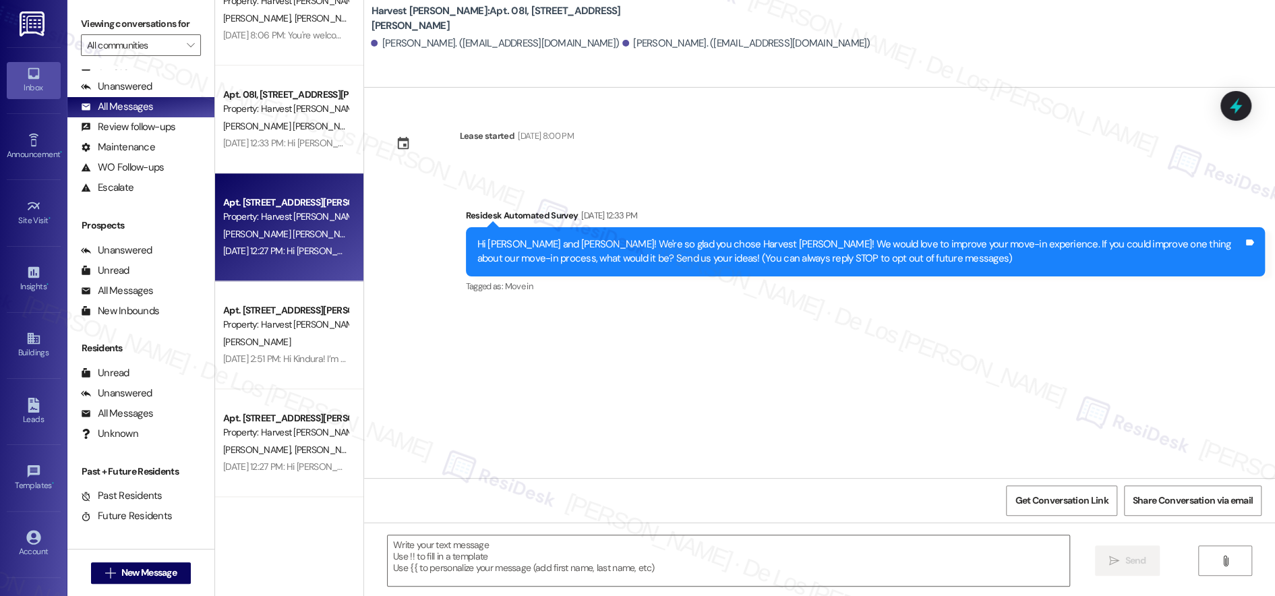
type textarea "Fetching suggested responses. Please feel free to read through the conversation…"
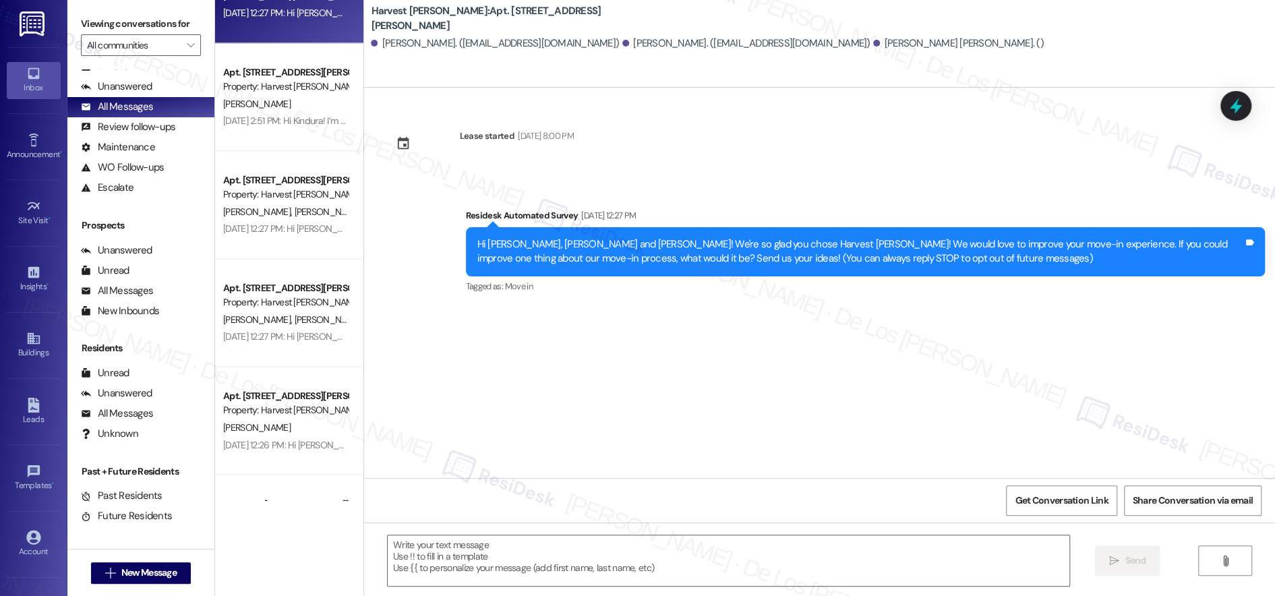
scroll to position [1471, 0]
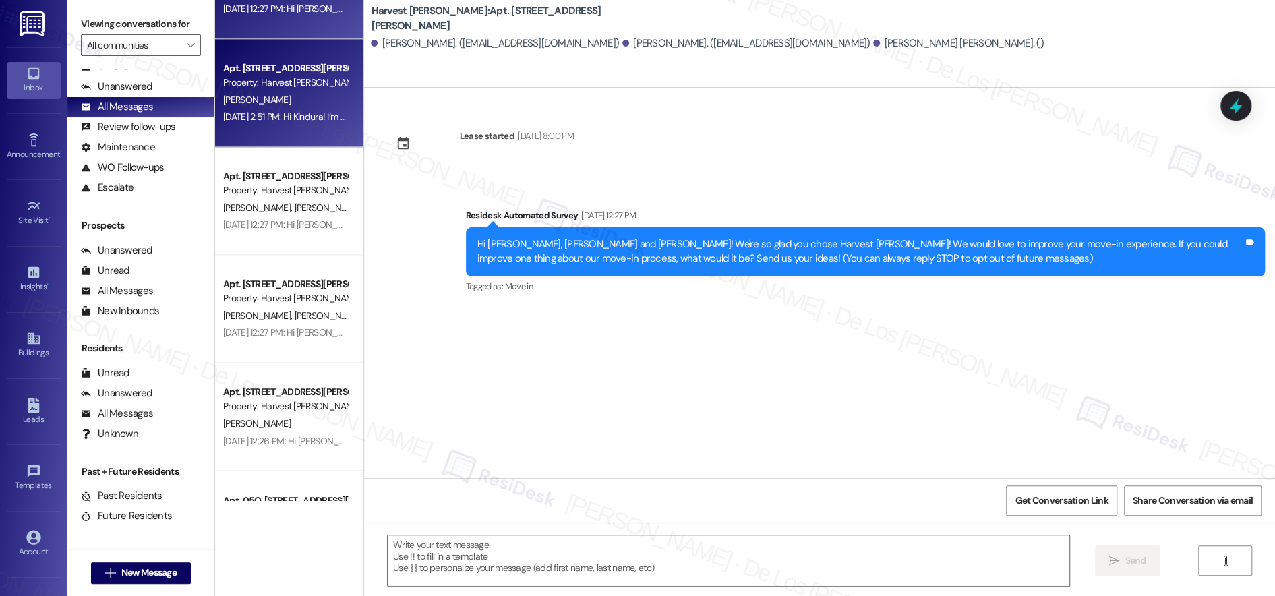
click at [295, 125] on div "[DATE] 2:51 PM: Hi Kindura! I’m glad to hear everything else with your move-in …" at bounding box center [285, 117] width 127 height 17
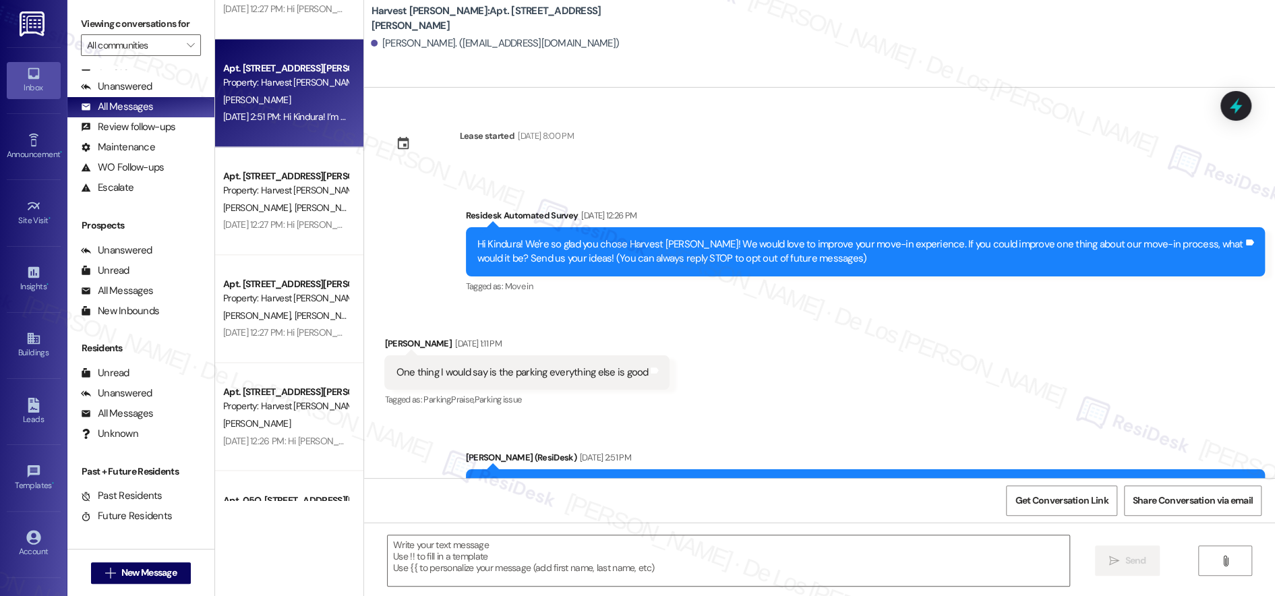
type textarea "Fetching suggested responses. Please feel free to read through the conversation…"
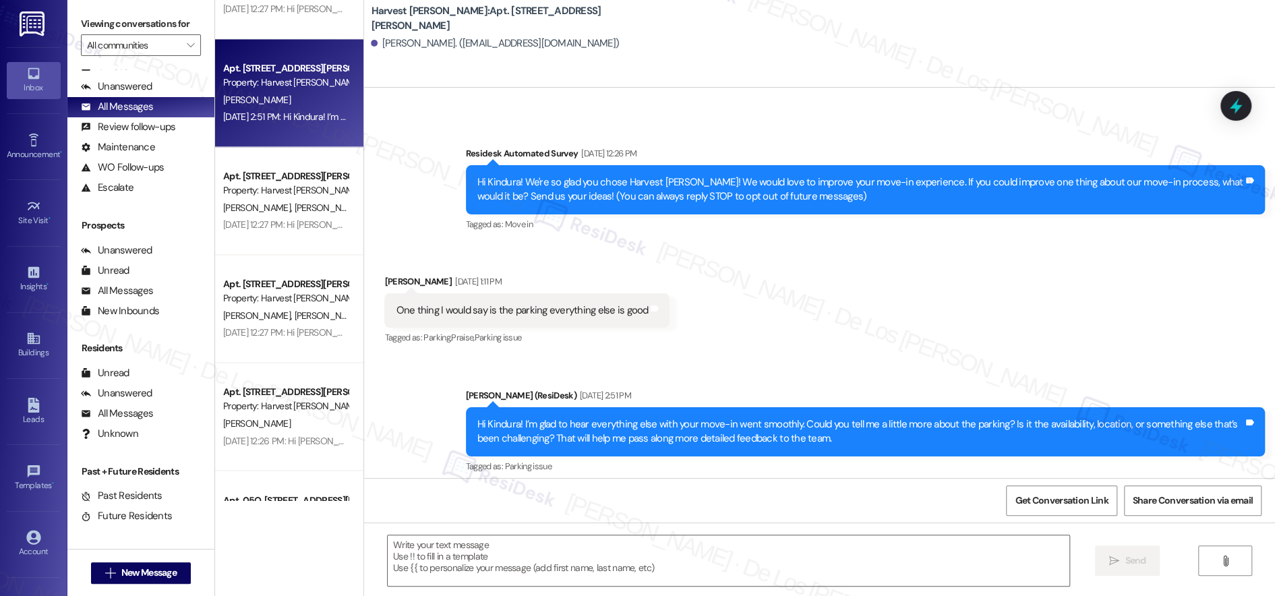
scroll to position [70, 0]
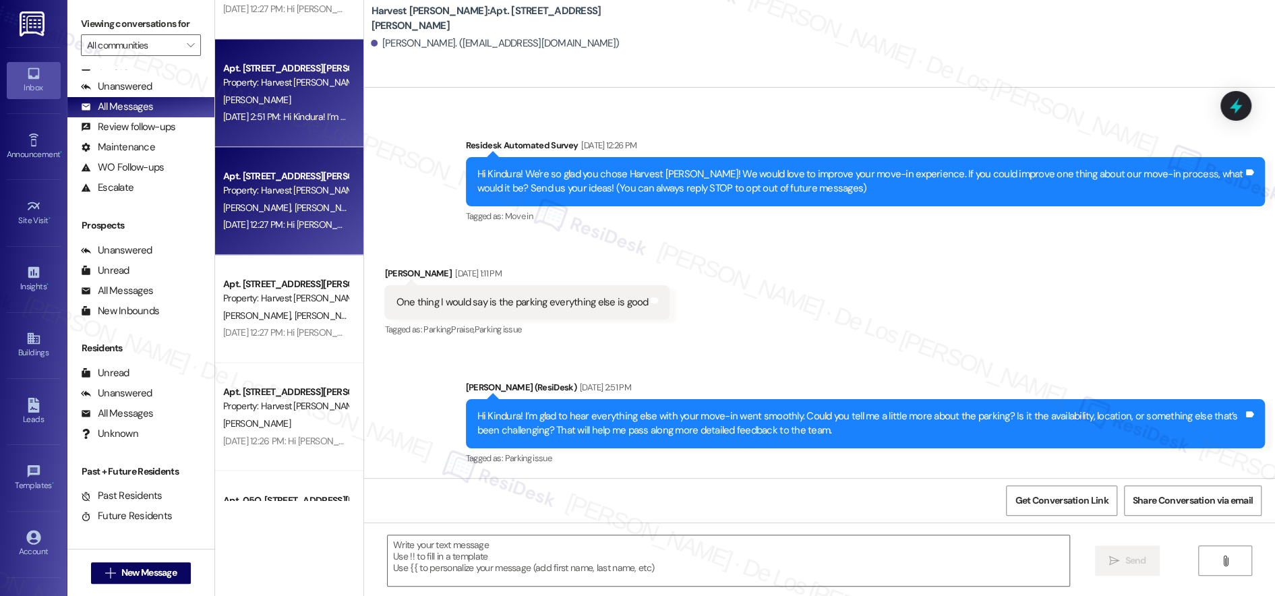
click at [280, 198] on div "Apt. 12J, [STREET_ADDRESS][PERSON_NAME] Property: [GEOGRAPHIC_DATA][PERSON_NAME]" at bounding box center [285, 184] width 127 height 32
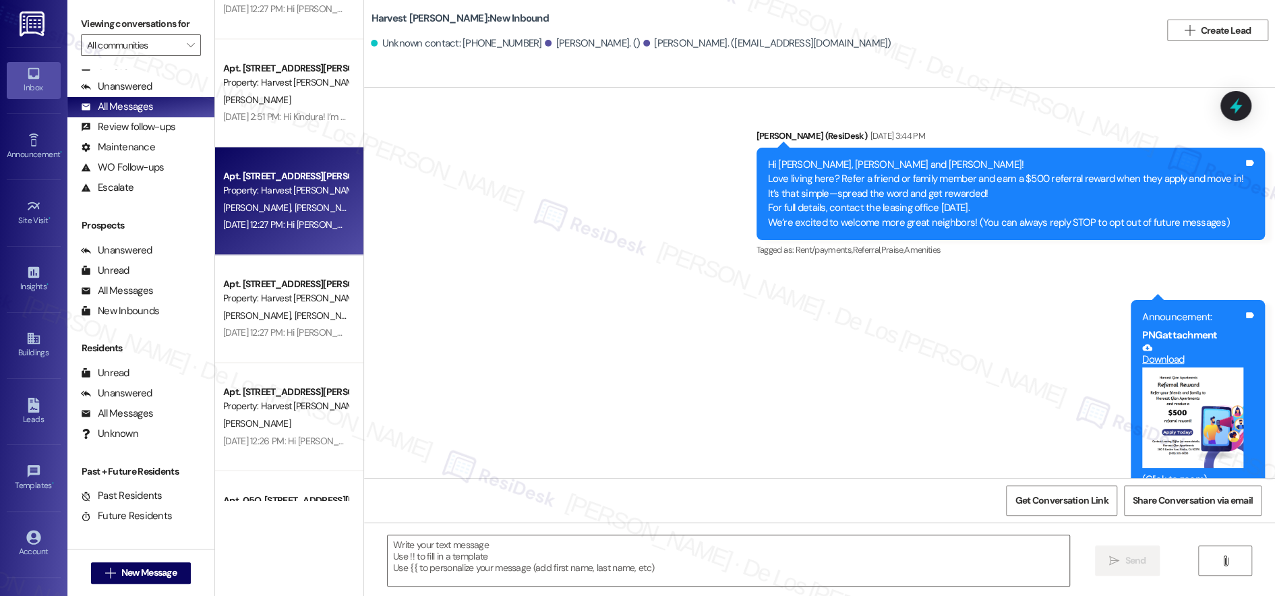
scroll to position [413, 0]
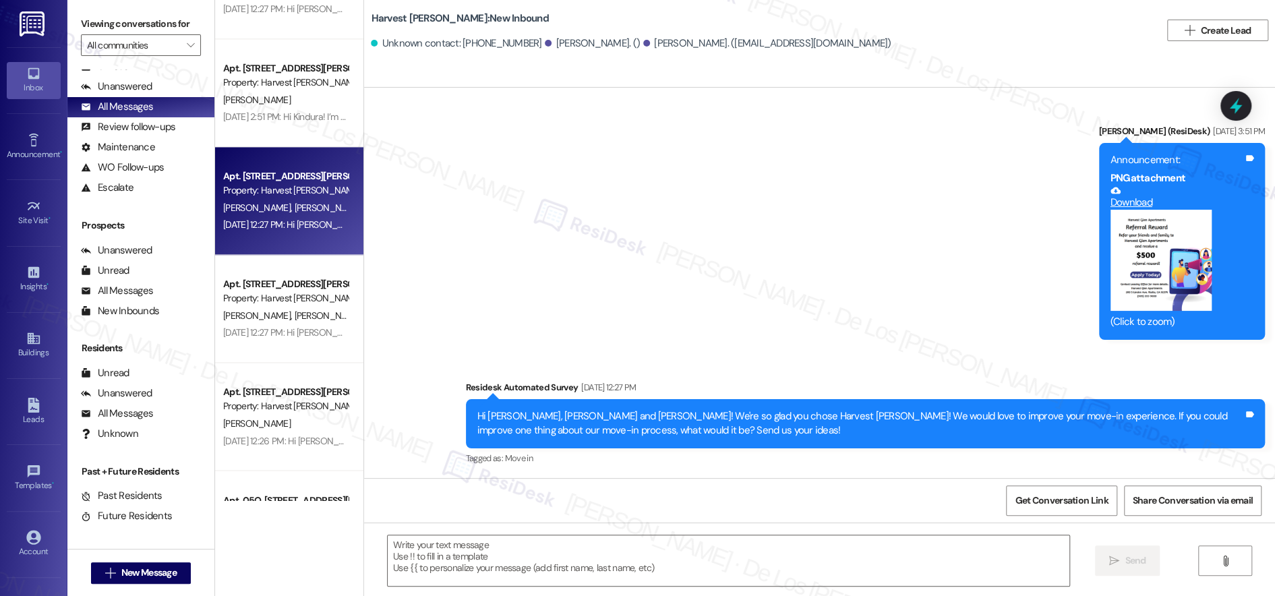
type textarea "Fetching suggested responses. Please feel free to read through the conversation…"
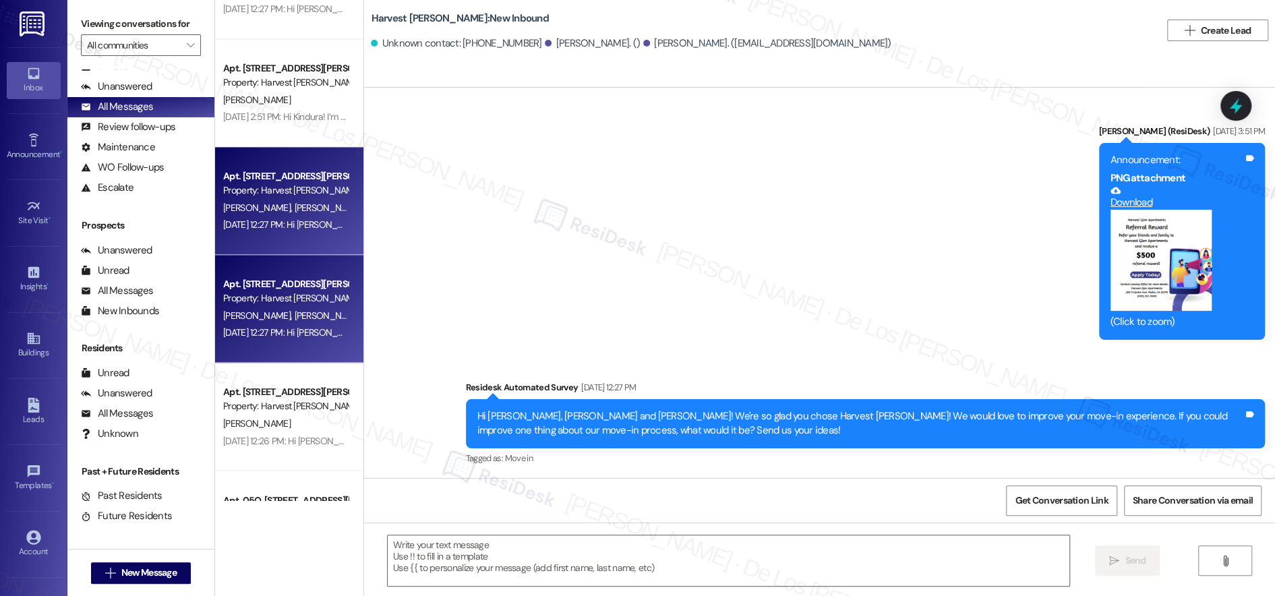
click at [308, 309] on span "[PERSON_NAME] [PERSON_NAME]" at bounding box center [363, 315] width 137 height 12
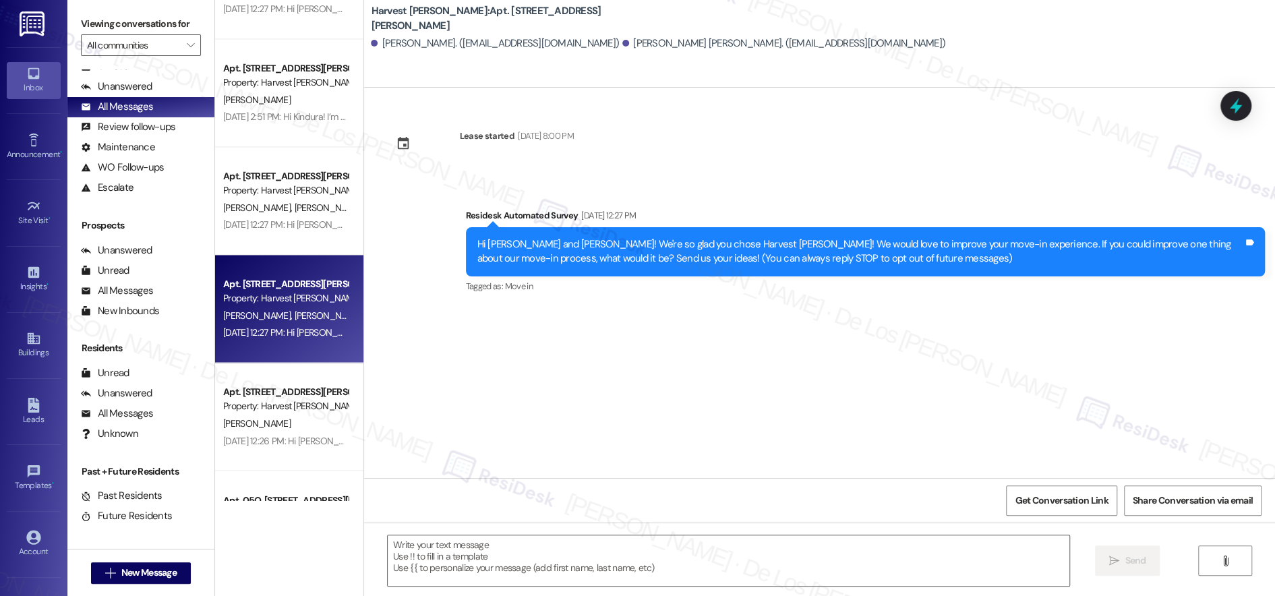
type textarea "Fetching suggested responses. Please feel free to read through the conversation…"
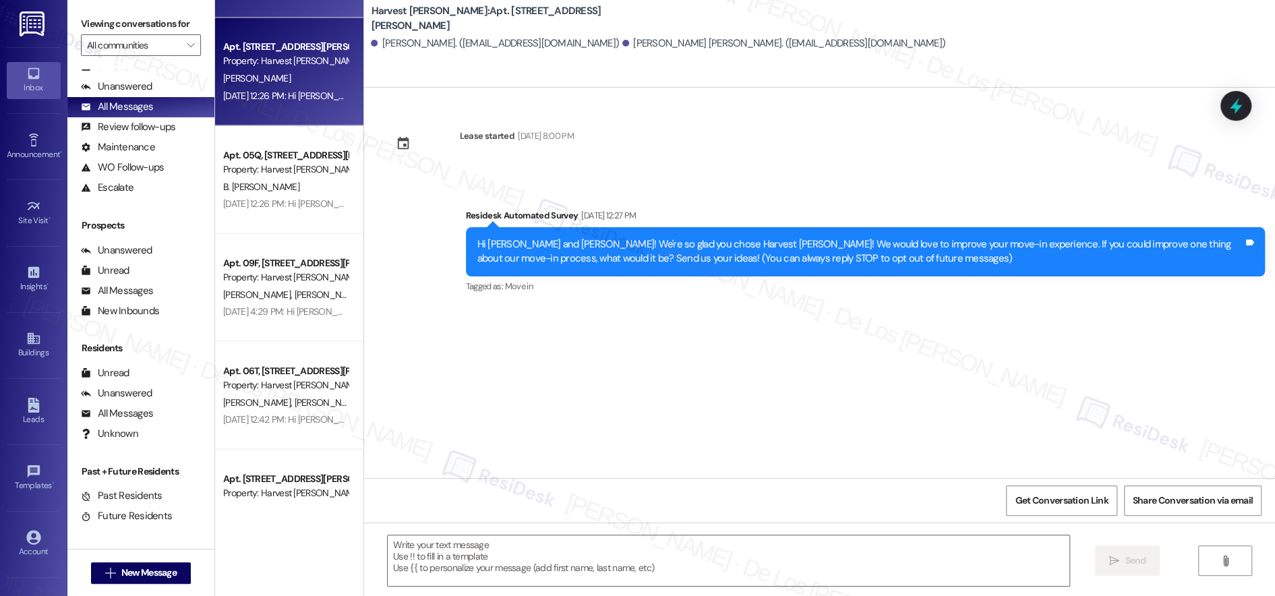
click at [297, 110] on div "Apt. 14L, [STREET_ADDRESS][PERSON_NAME] Property: [GEOGRAPHIC_DATA][PERSON_NAME…" at bounding box center [289, 72] width 148 height 108
type textarea "Fetching suggested responses. Please feel free to read through the conversation…"
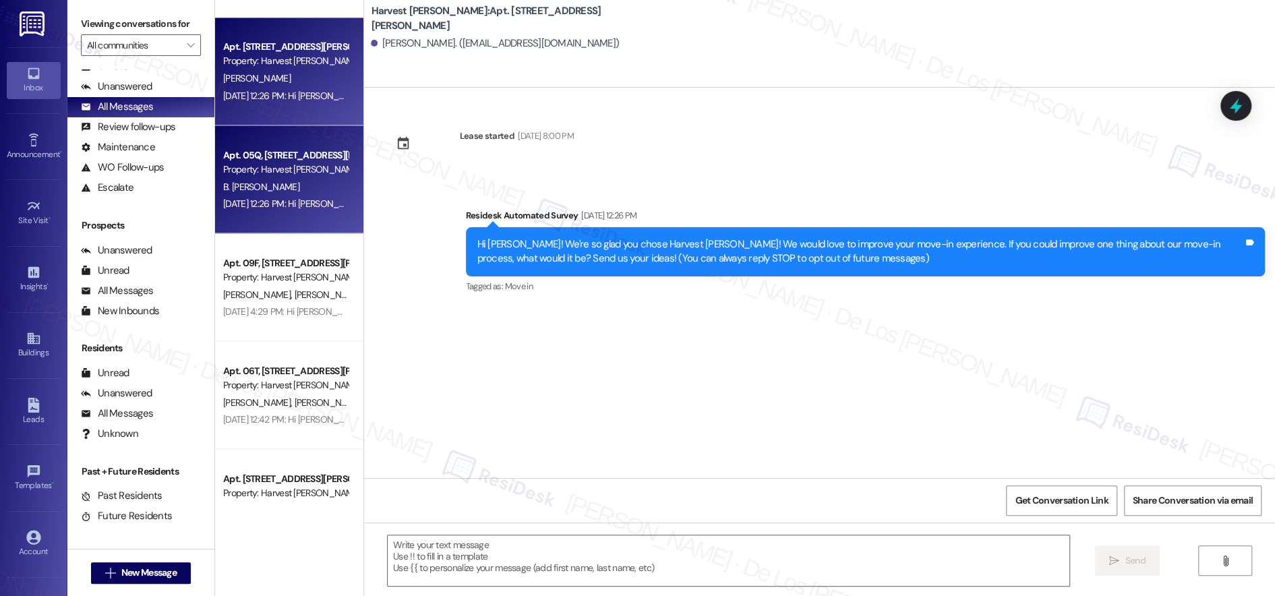
click at [252, 184] on span "B. [PERSON_NAME]" at bounding box center [261, 186] width 76 height 12
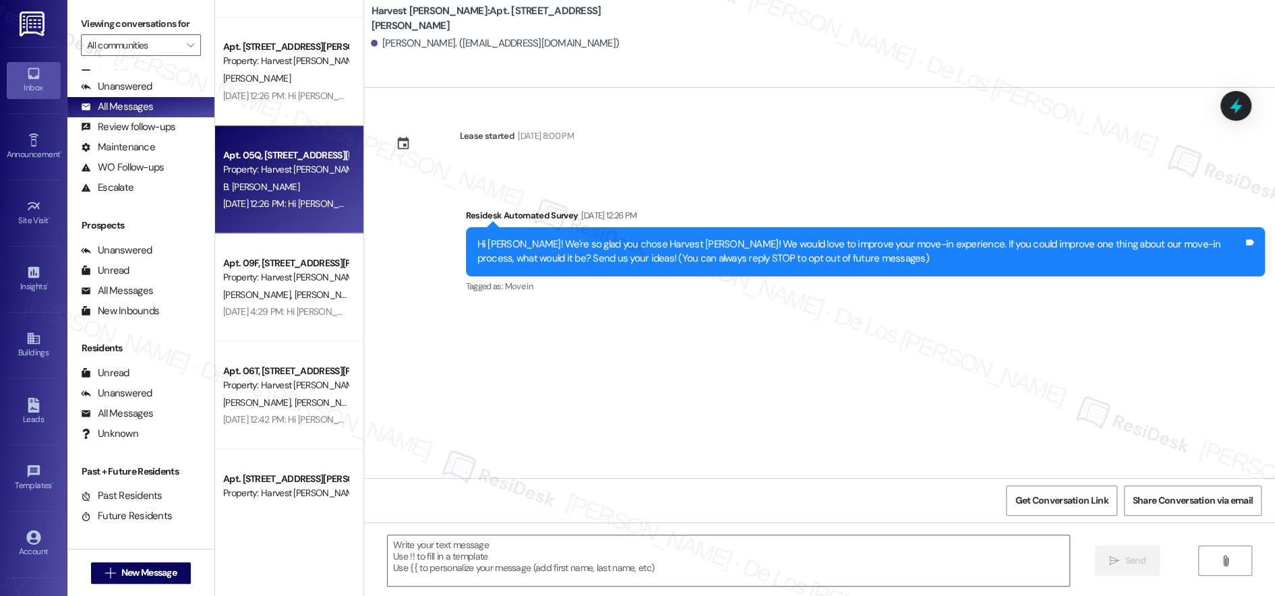
type textarea "Fetching suggested responses. Please feel free to read through the conversation…"
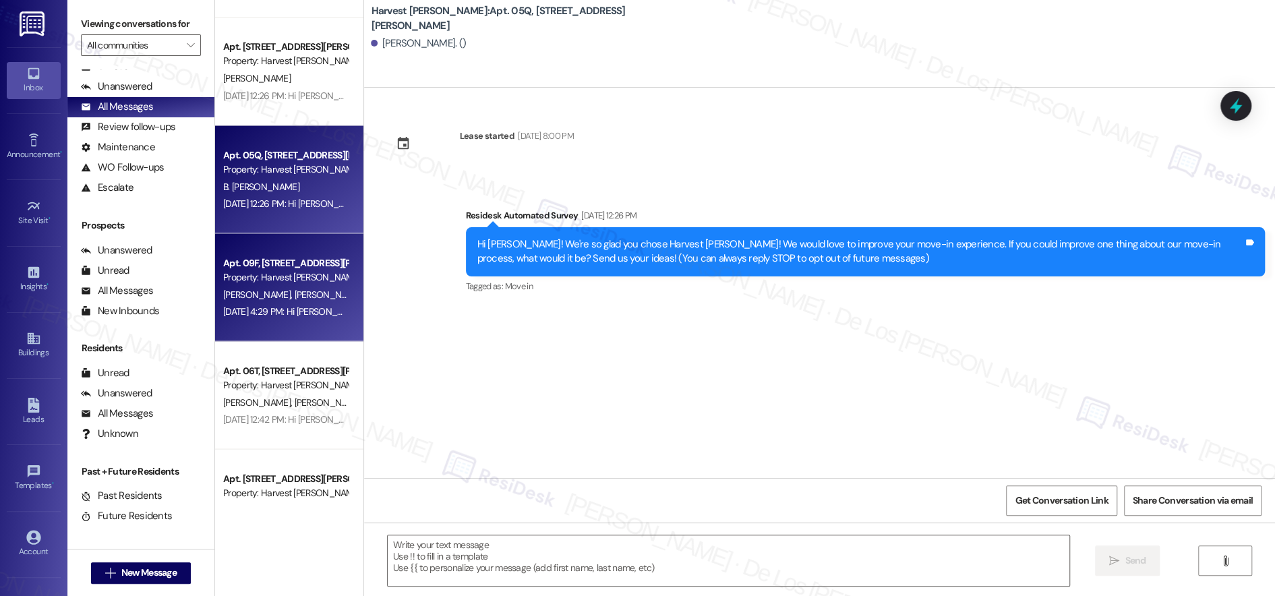
click at [304, 288] on div "[PERSON_NAME] [PERSON_NAME]" at bounding box center [285, 294] width 127 height 17
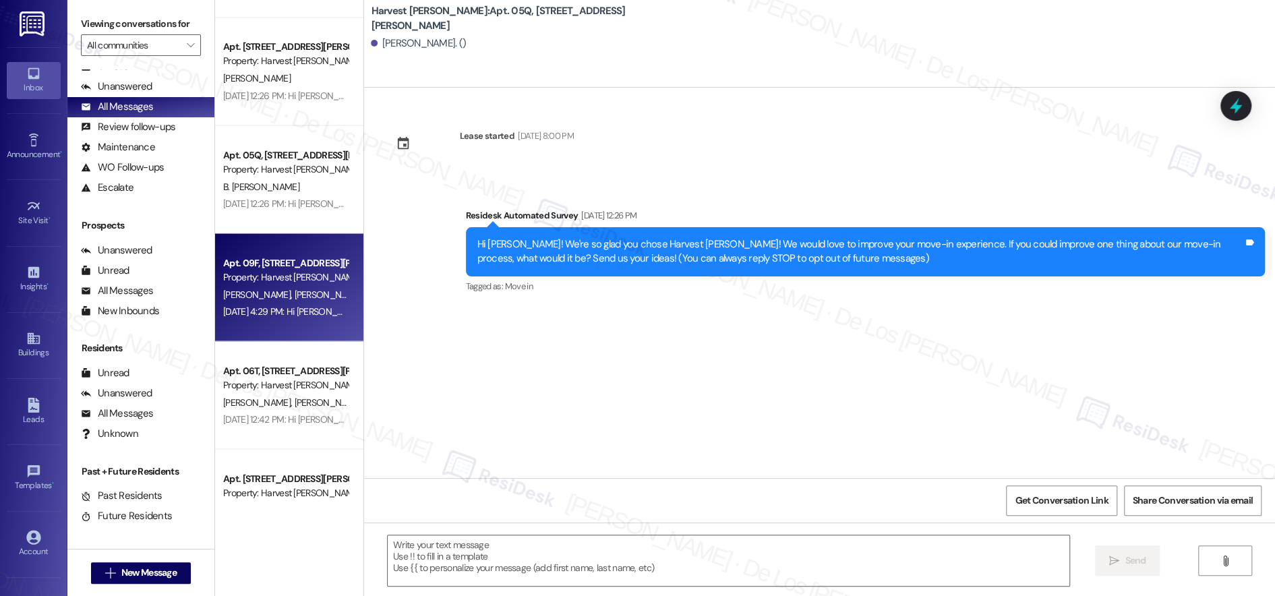
type textarea "Fetching suggested responses. Please feel free to read through the conversation…"
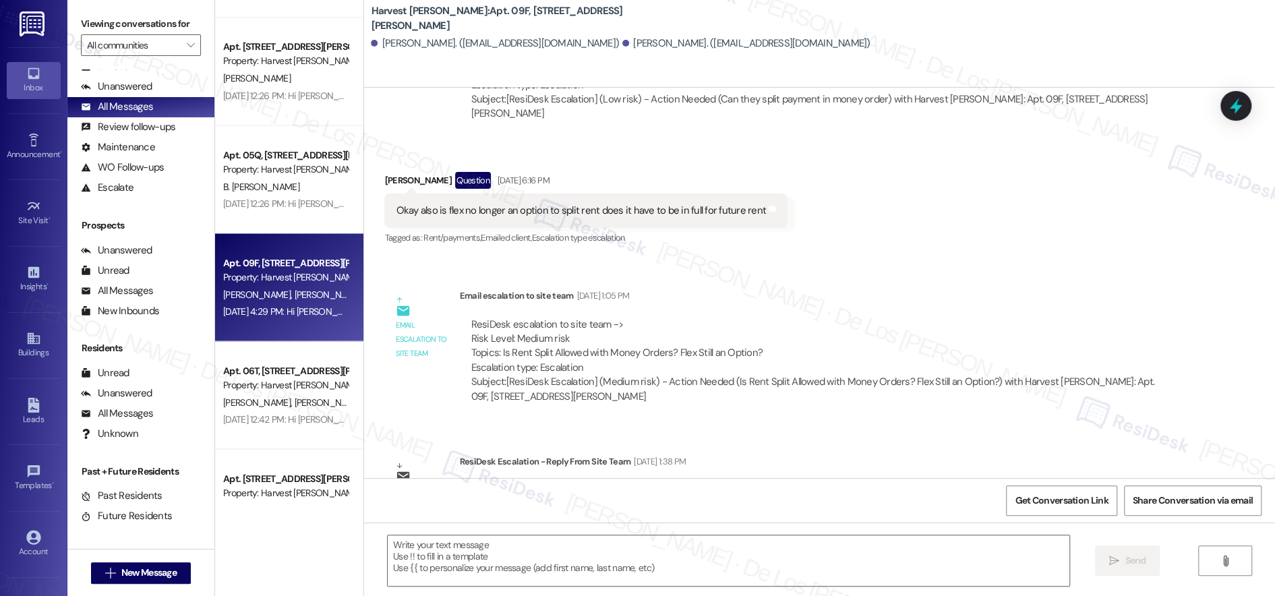
scroll to position [7301, 0]
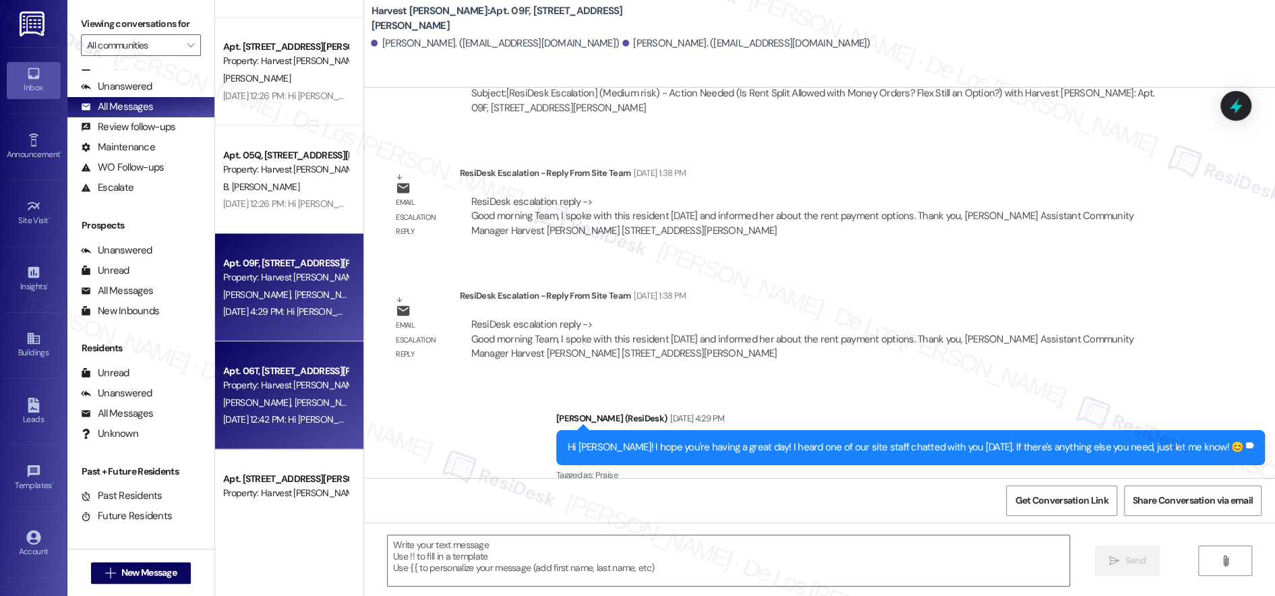
click at [272, 365] on div "Apt. 06T, [STREET_ADDRESS][PERSON_NAME]" at bounding box center [285, 370] width 125 height 14
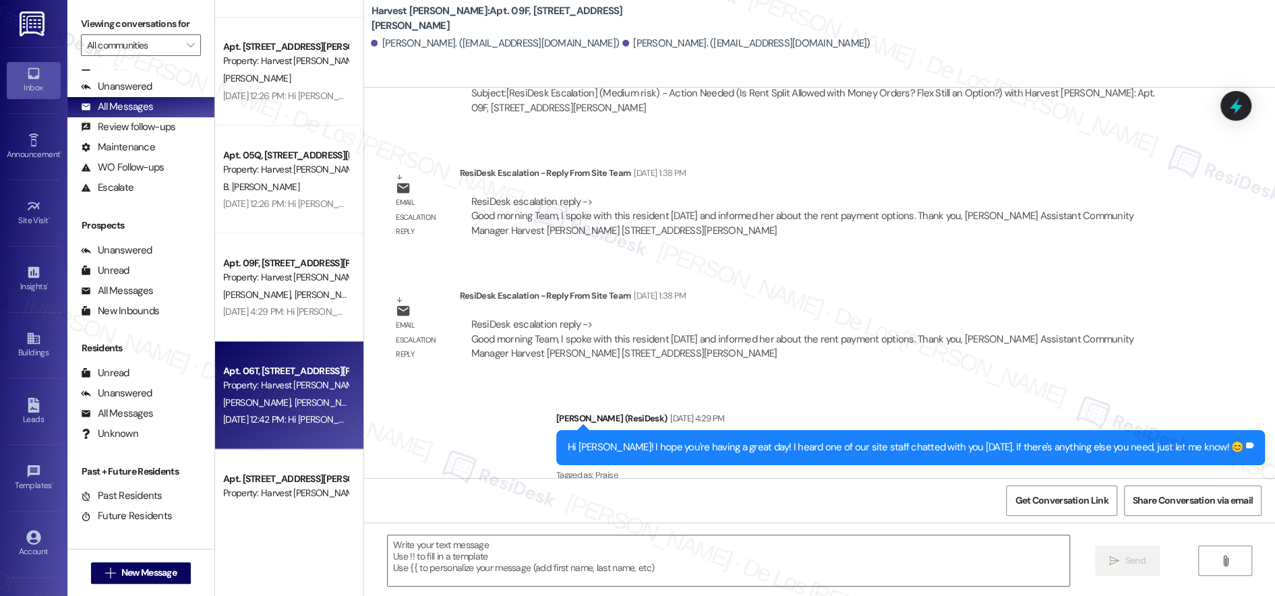
type textarea "Fetching suggested responses. Please feel free to read through the conversation…"
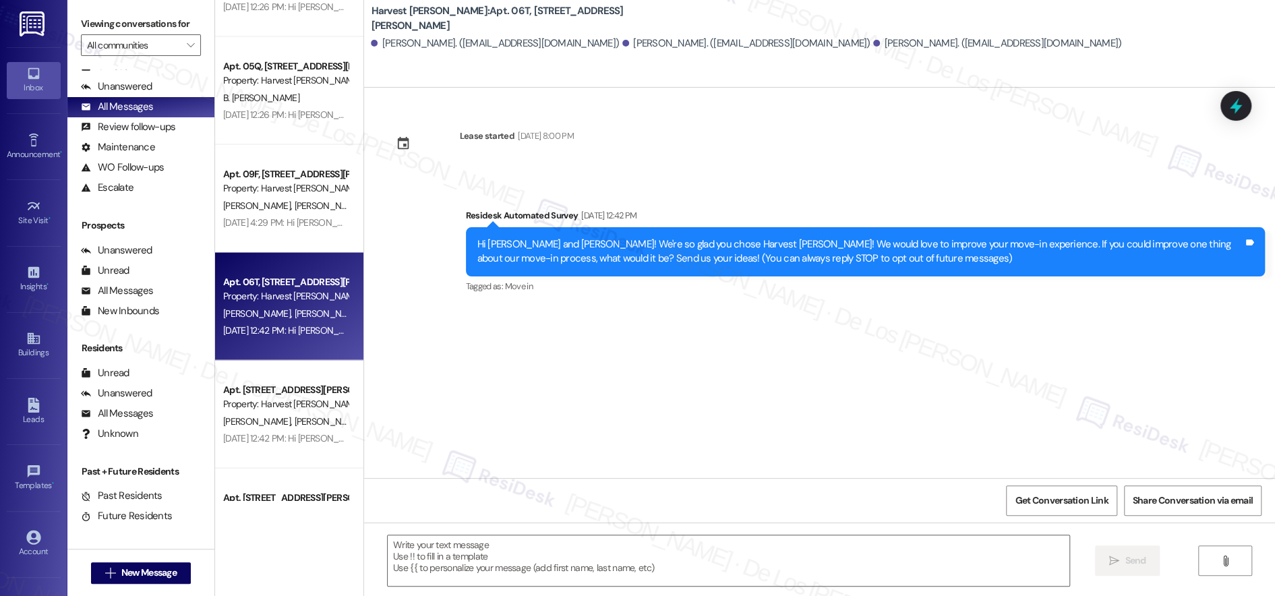
scroll to position [1933, 0]
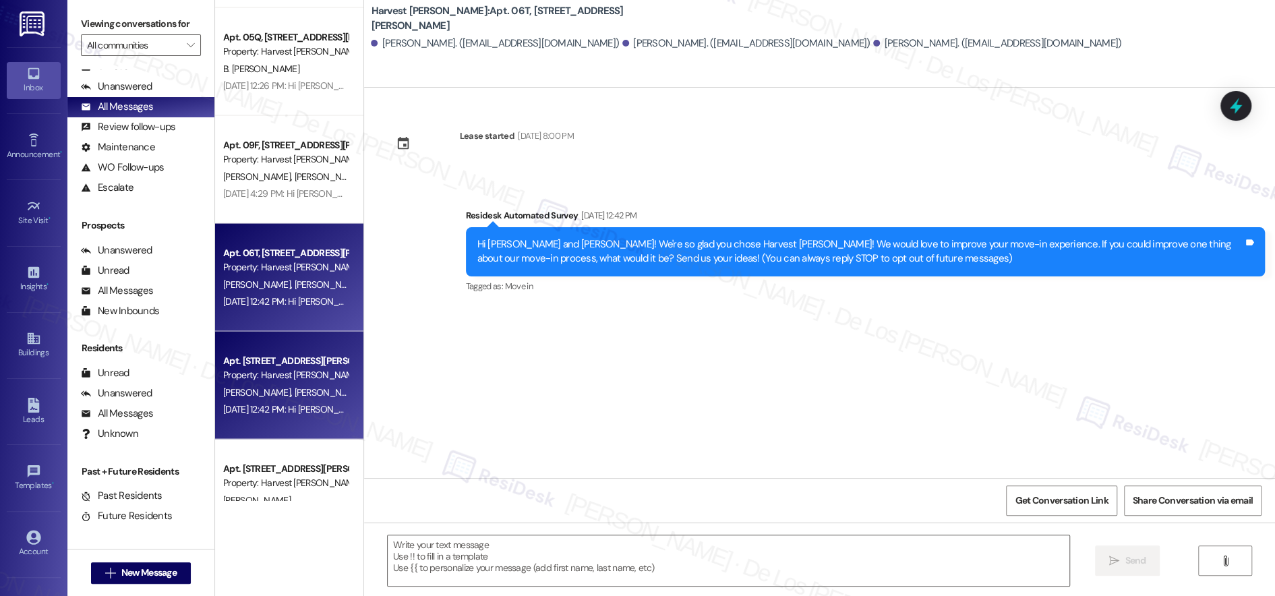
click at [301, 342] on div "Apt. 12T, [STREET_ADDRESS][PERSON_NAME] Property: Harvest [PERSON_NAME] [PERSON…" at bounding box center [289, 386] width 148 height 108
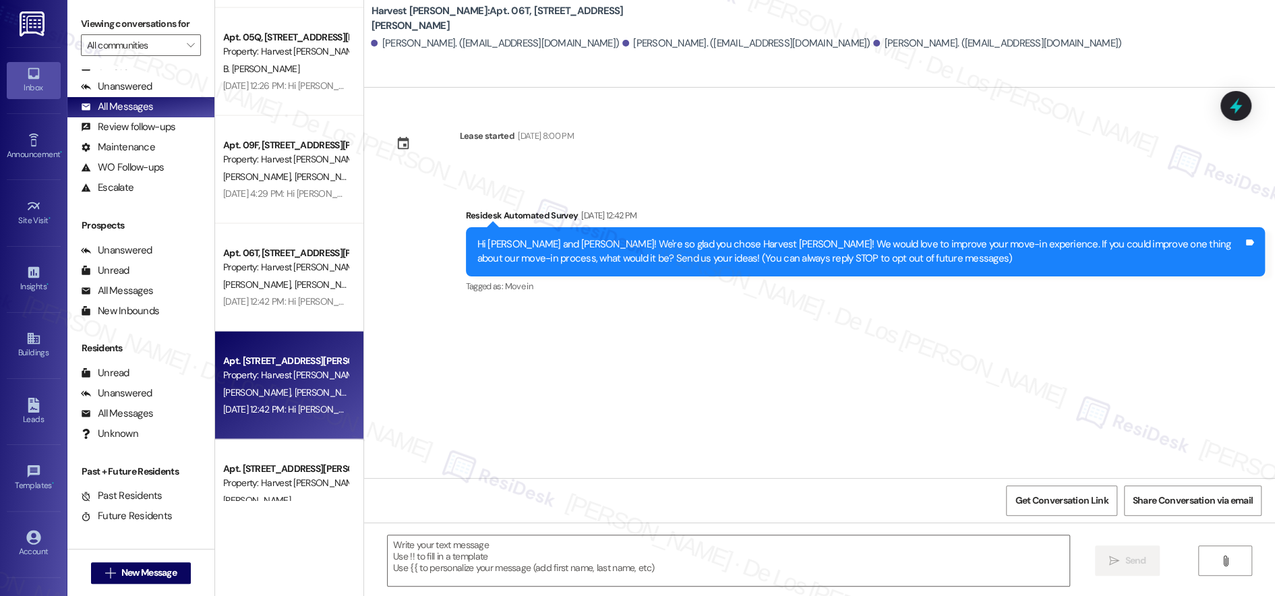
type textarea "Fetching suggested responses. Please feel free to read through the conversation…"
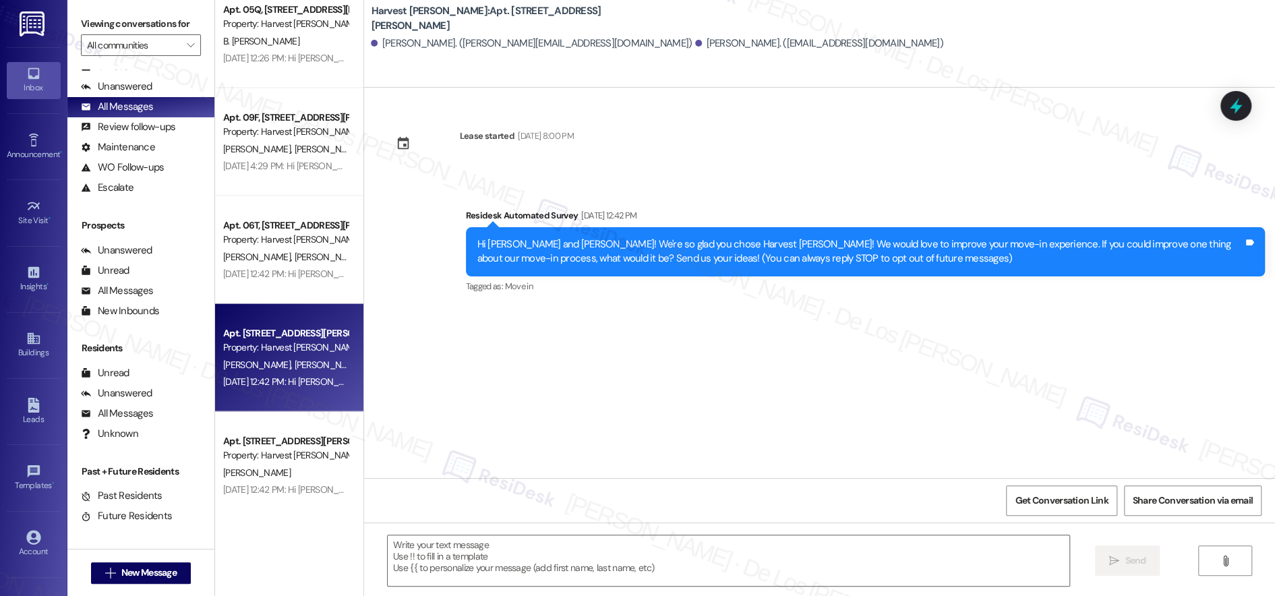
scroll to position [2060, 0]
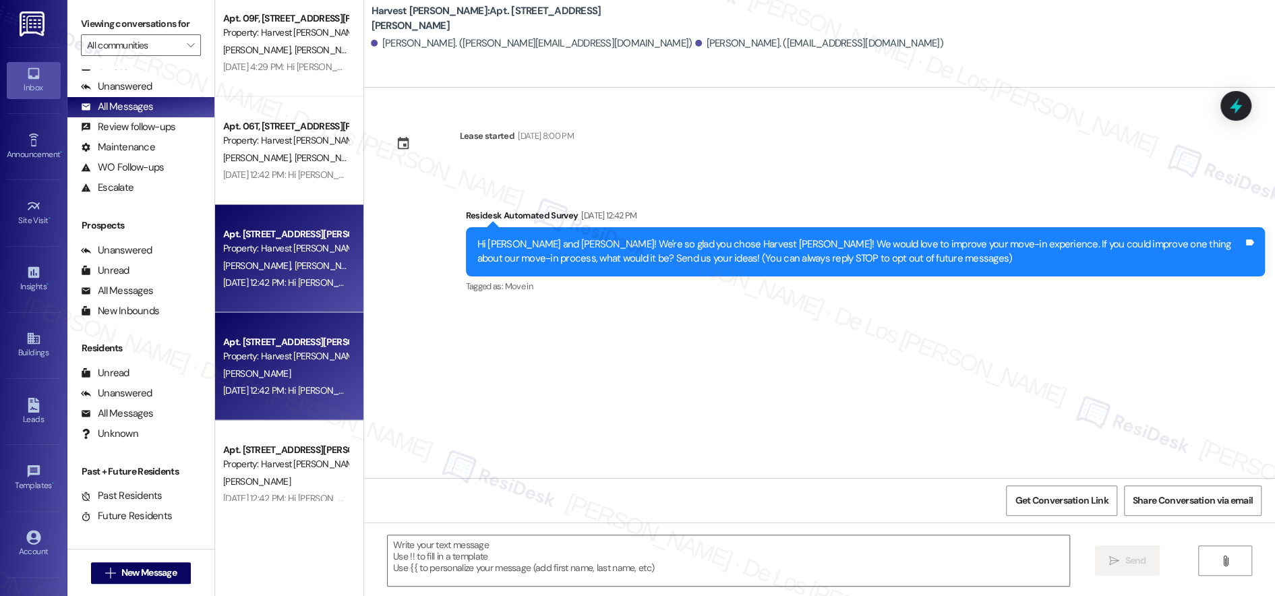
click at [310, 328] on div "Apt. 13G, [STREET_ADDRESS][PERSON_NAME] Property: Harvest [PERSON_NAME] [DATE] …" at bounding box center [289, 367] width 148 height 108
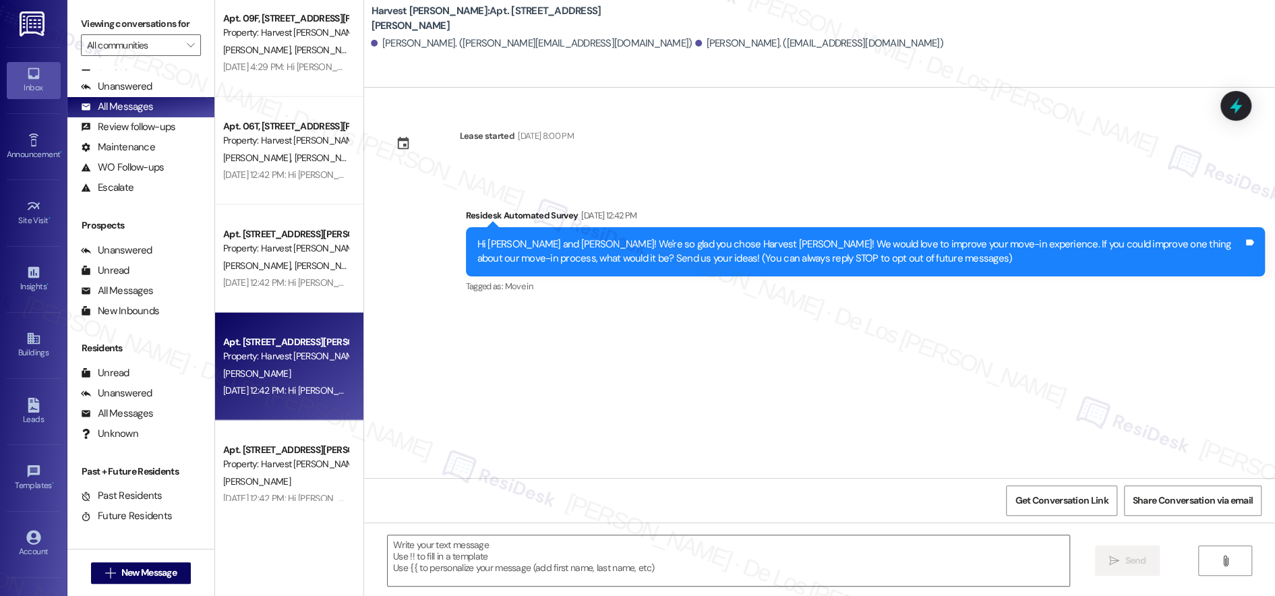
type textarea "Fetching suggested responses. Please feel free to read through the conversation…"
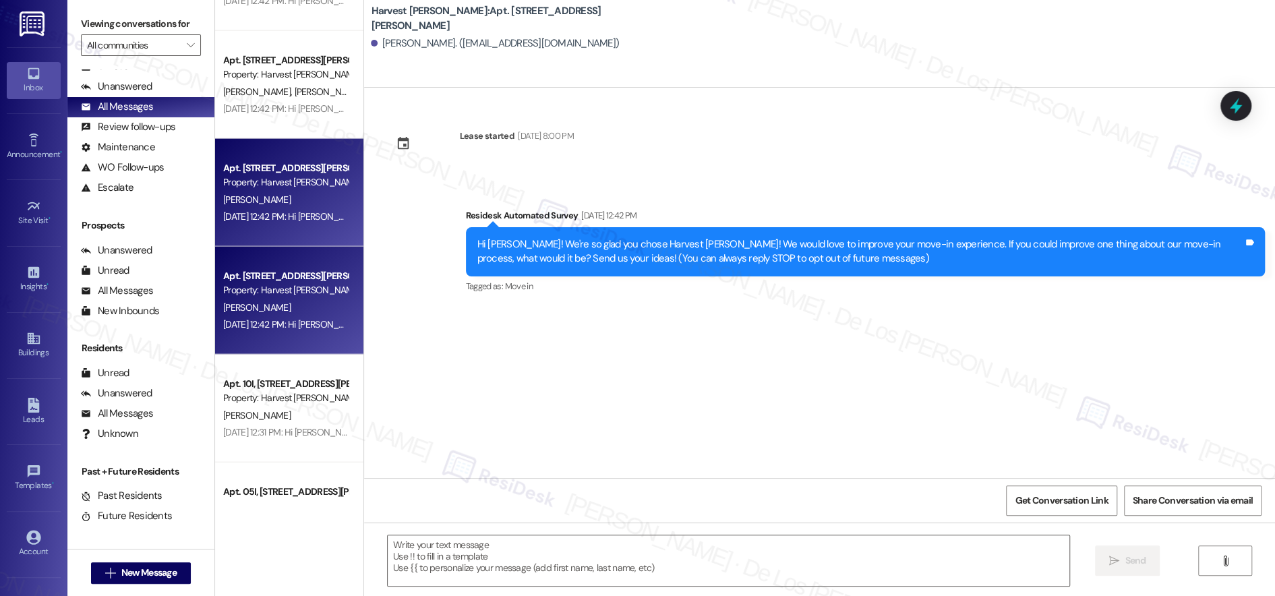
scroll to position [2282, 0]
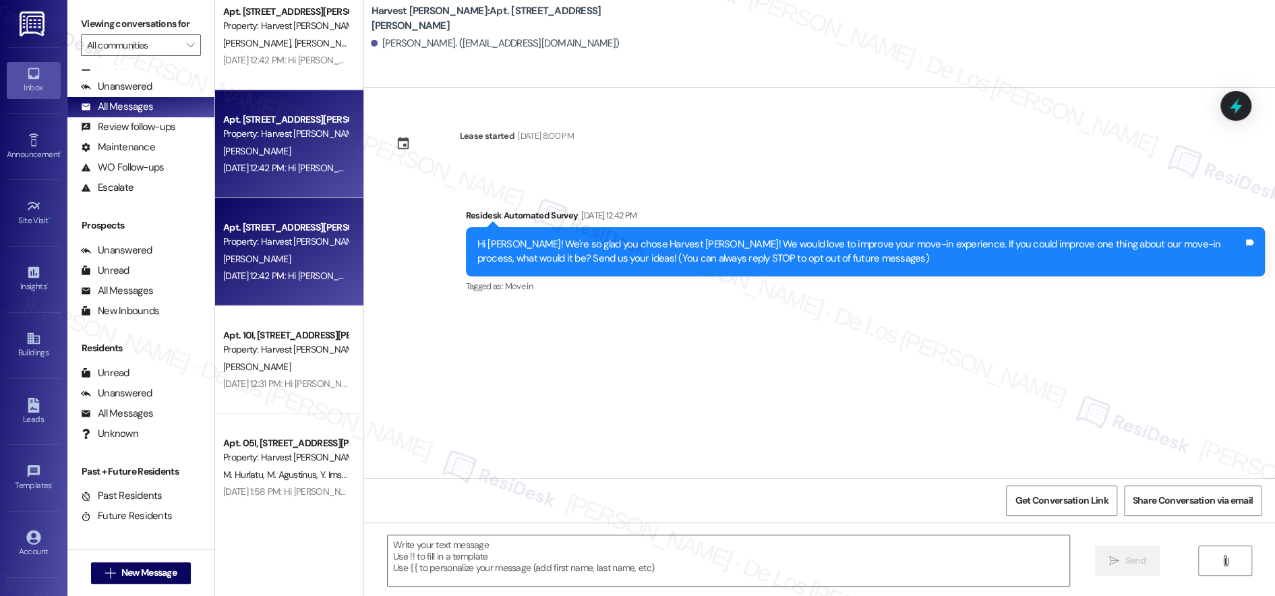
click at [299, 265] on div "[PERSON_NAME]" at bounding box center [285, 259] width 127 height 17
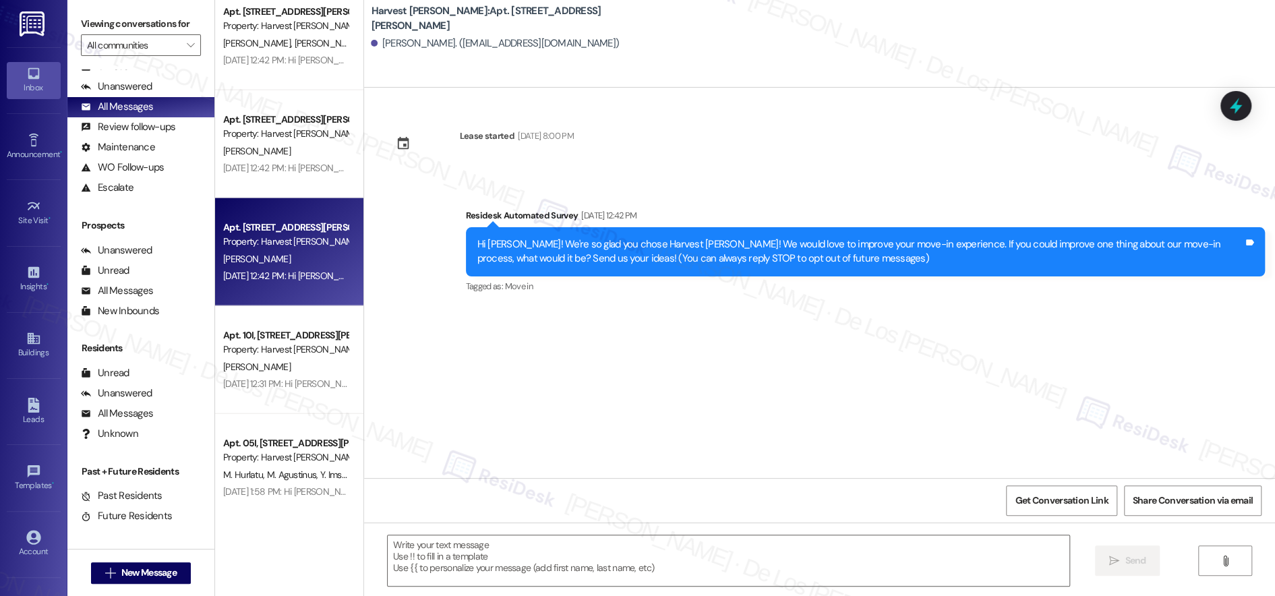
type textarea "Fetching suggested responses. Please feel free to read through the conversation…"
drag, startPoint x: 309, startPoint y: 366, endPoint x: 373, endPoint y: 350, distance: 65.9
click at [309, 366] on div "[PERSON_NAME]" at bounding box center [285, 367] width 127 height 17
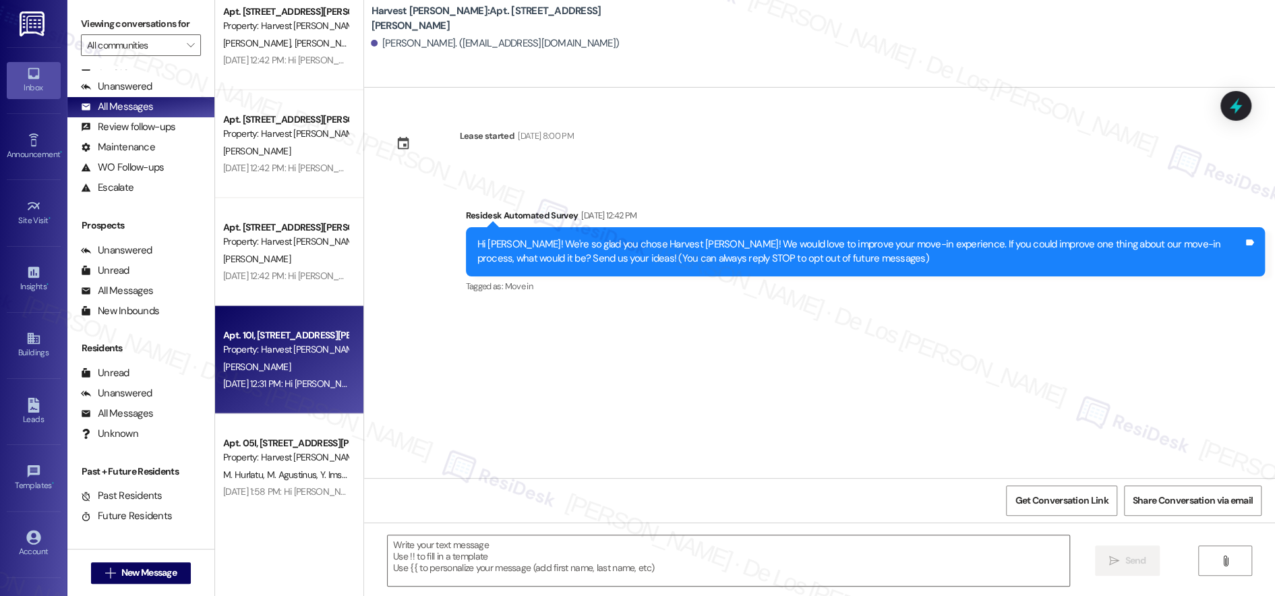
type textarea "Fetching suggested responses. Please feel free to read through the conversation…"
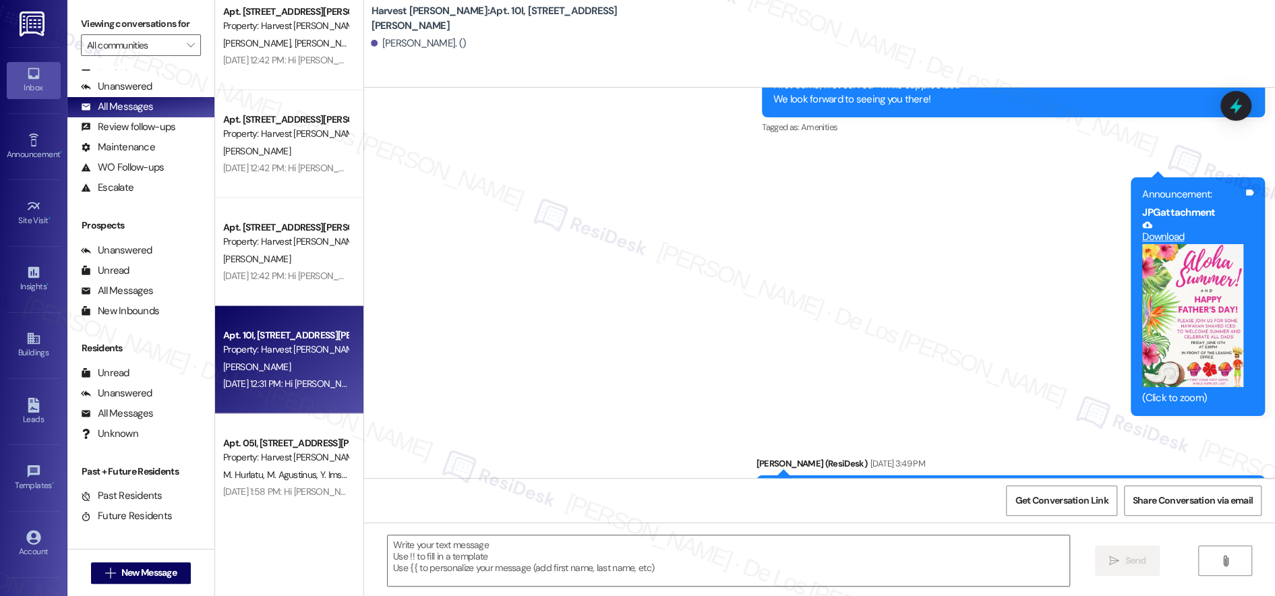
scroll to position [2212, 0]
